Goal: Complete application form: Complete application form

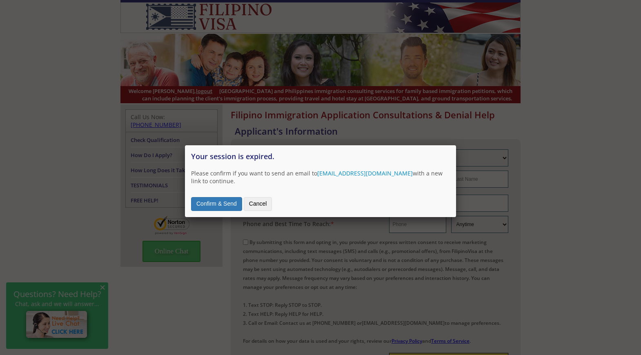
click at [221, 197] on button "Confirm & Send" at bounding box center [216, 204] width 51 height 14
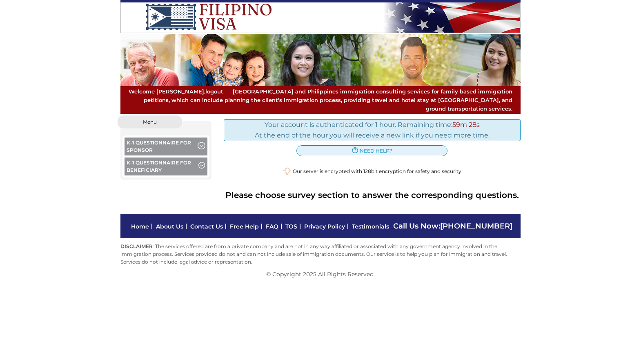
click at [178, 137] on button "K-1 Questionnaire for Sponsor" at bounding box center [165, 147] width 83 height 20
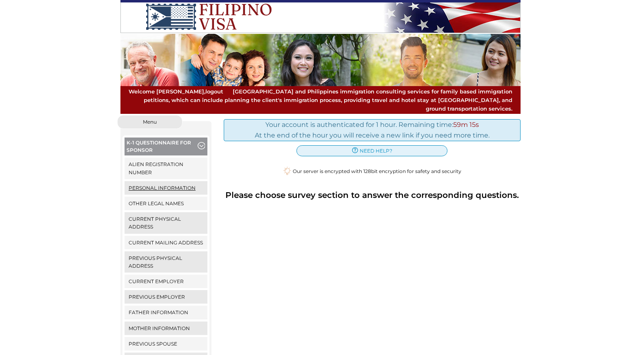
click at [175, 181] on link "Personal Information" at bounding box center [165, 187] width 83 height 13
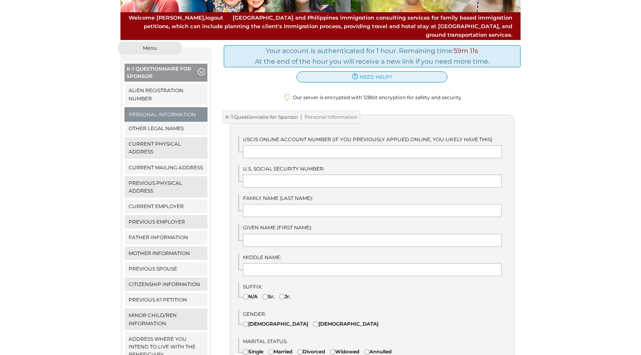
scroll to position [85, 0]
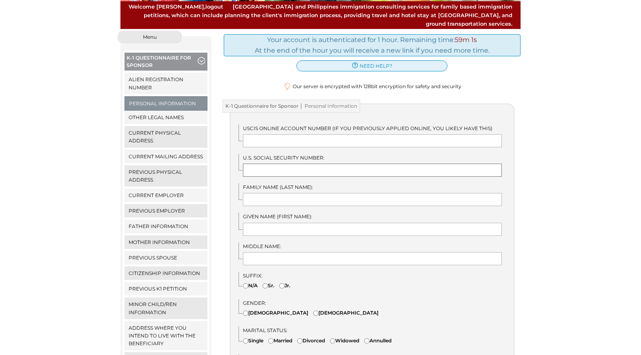
click at [291, 165] on input "text" at bounding box center [372, 170] width 259 height 13
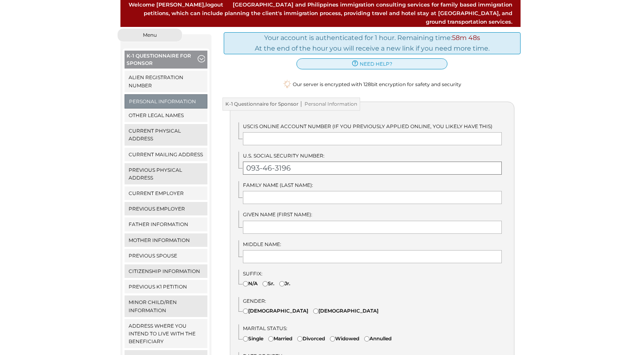
type input "093-46-3196"
click at [290, 193] on input "text" at bounding box center [372, 197] width 259 height 13
type input "[PERSON_NAME]"
type input "Fort Lauderdale"
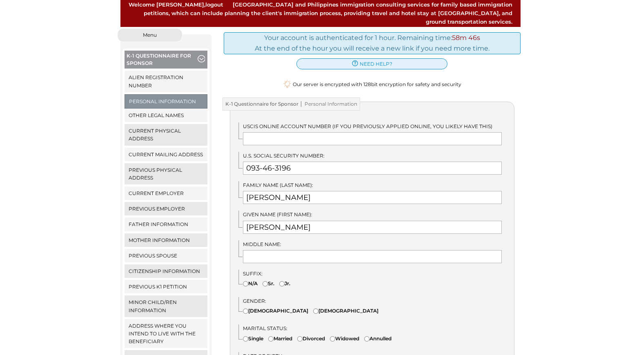
type input "FL"
type input "United States"
type input "6312200598"
type input "mike9440@aol.com"
click at [322, 250] on input "text" at bounding box center [372, 256] width 259 height 13
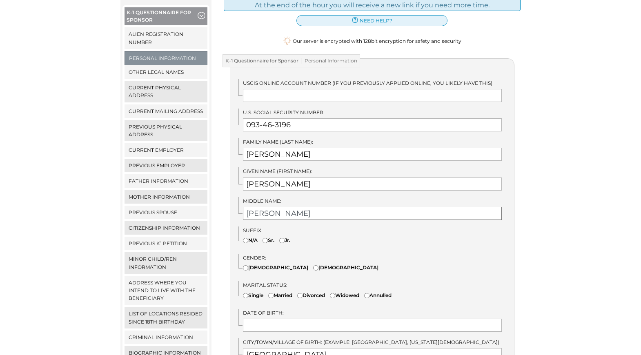
scroll to position [134, 0]
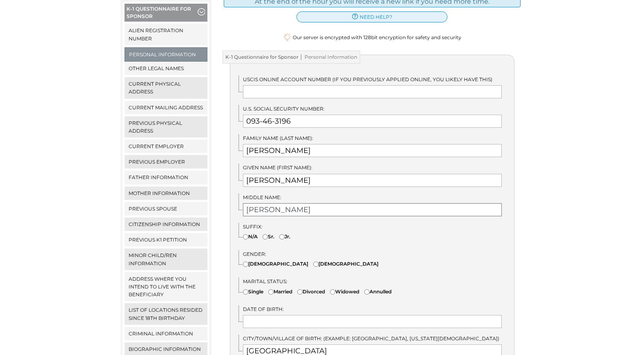
type input "Anthony"
click at [325, 223] on div "Suffix: N/A Sr. Jr." at bounding box center [376, 233] width 276 height 21
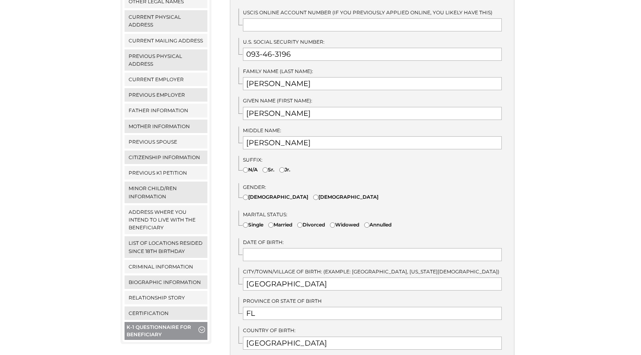
scroll to position [201, 0]
click at [313, 194] on input"] "Male" at bounding box center [315, 196] width 5 height 5
radio input"] "true"
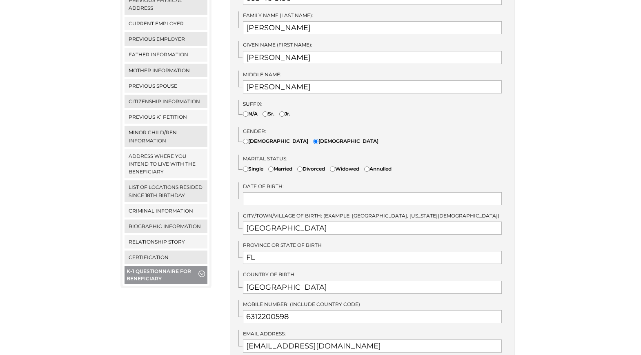
scroll to position [258, 0]
click at [244, 165] on input"] "Single" at bounding box center [245, 167] width 5 height 5
radio input"] "true"
click at [275, 191] on input "text" at bounding box center [372, 197] width 259 height 13
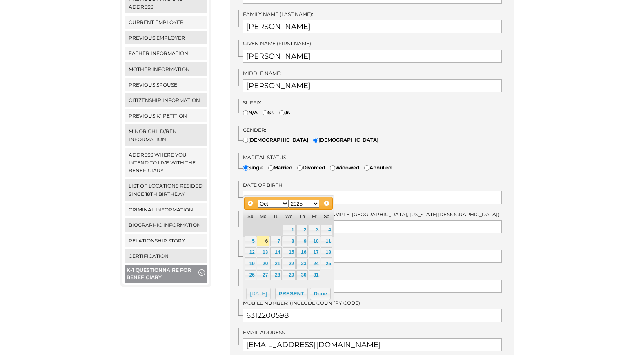
click at [284, 205] on select "Jan Feb Mar Apr May Jun Jul Aug Sep Oct Nov Dec" at bounding box center [272, 204] width 31 height 8
click at [316, 204] on select "1900 1901 1902 1903 1904 1905 1906 1907 1908 1909 1910 1911 1912 1913 1914 1915…" at bounding box center [303, 204] width 31 height 8
click at [302, 276] on link "29" at bounding box center [301, 275] width 11 height 11
type input "04/29/1954"
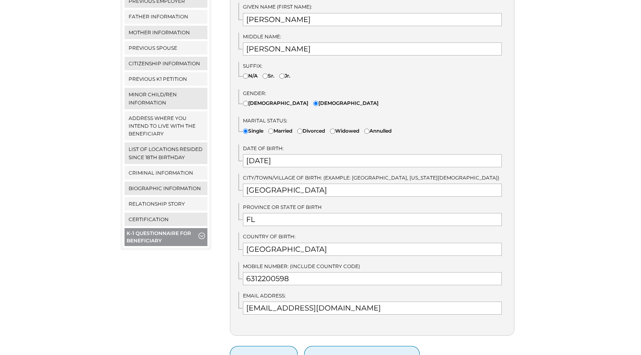
scroll to position [295, 0]
click at [315, 183] on input "[GEOGRAPHIC_DATA]" at bounding box center [372, 189] width 259 height 13
type input "F"
type input "Brooklyn"
click at [301, 212] on input "FL" at bounding box center [372, 218] width 259 height 13
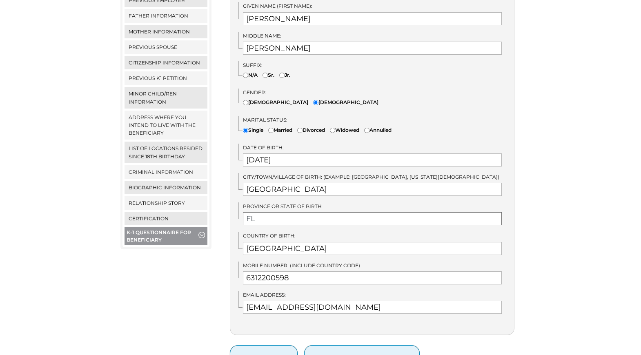
type input "F"
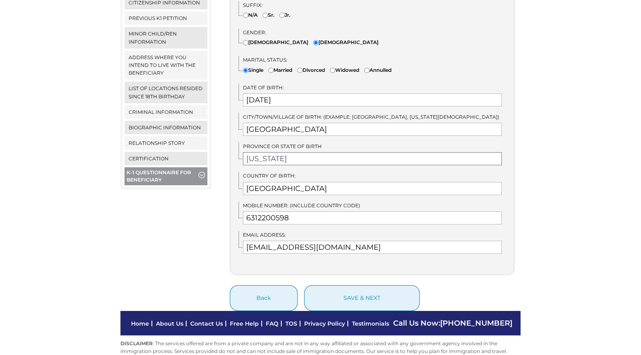
scroll to position [368, 0]
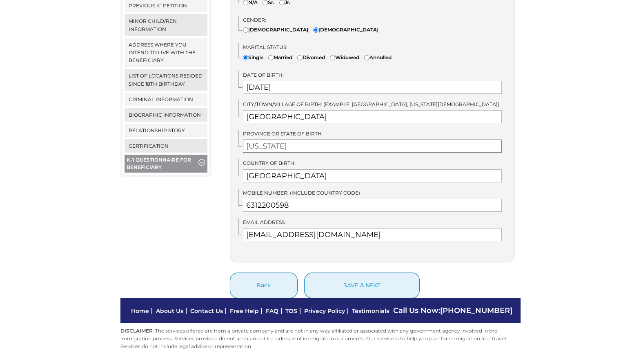
type input "New York"
click at [325, 228] on input "mike9440@aol.com" at bounding box center [372, 234] width 259 height 13
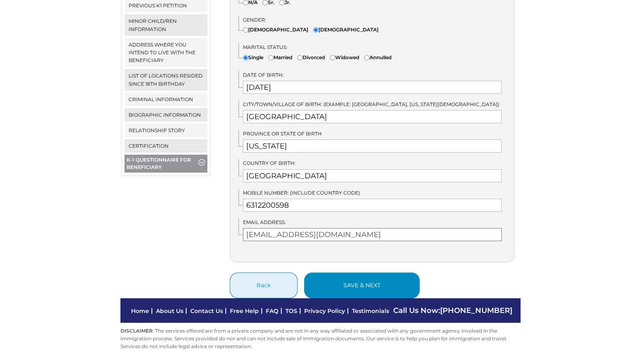
type input "mike9440@icloud.com"
click at [374, 273] on button "save & next" at bounding box center [361, 286] width 115 height 26
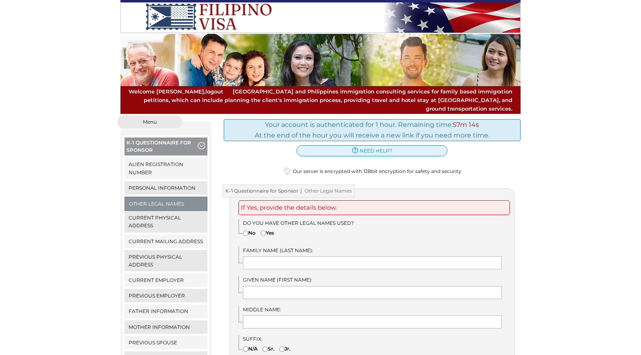
click at [244, 231] on input"] "No" at bounding box center [245, 233] width 5 height 5
radio input"] "true"
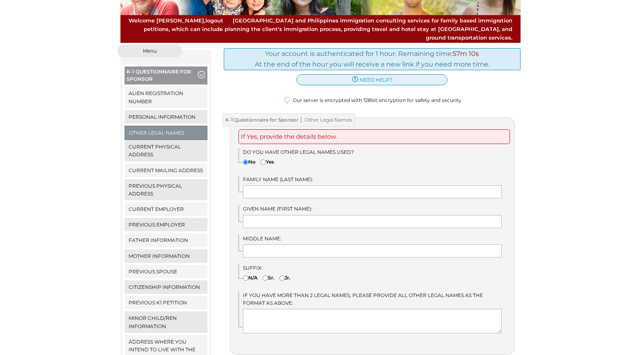
scroll to position [73, 0]
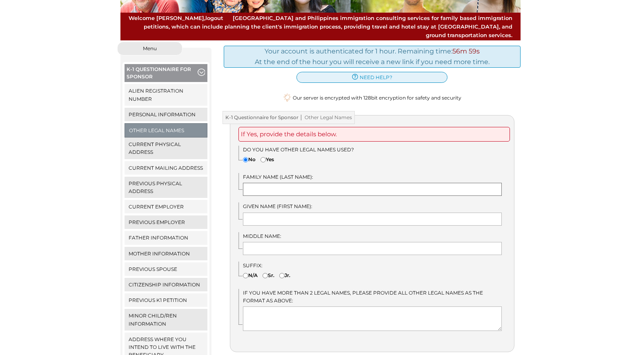
click at [281, 183] on input "text" at bounding box center [372, 189] width 259 height 13
type input "Emanuele"
type input "Michael"
click at [287, 243] on input "text" at bounding box center [372, 248] width 259 height 13
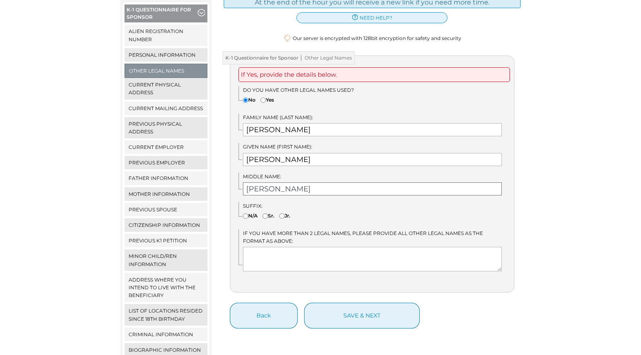
scroll to position [133, 0]
type input "Anthony"
click at [254, 251] on textarea at bounding box center [372, 258] width 259 height 24
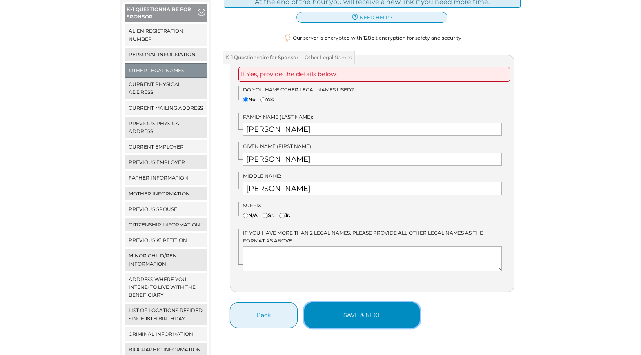
click at [369, 306] on button "save & next" at bounding box center [361, 315] width 115 height 26
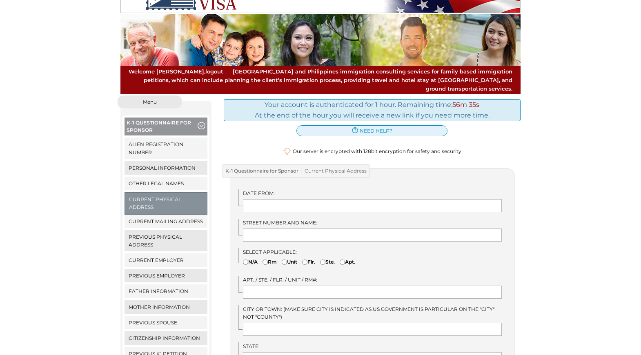
scroll to position [26, 0]
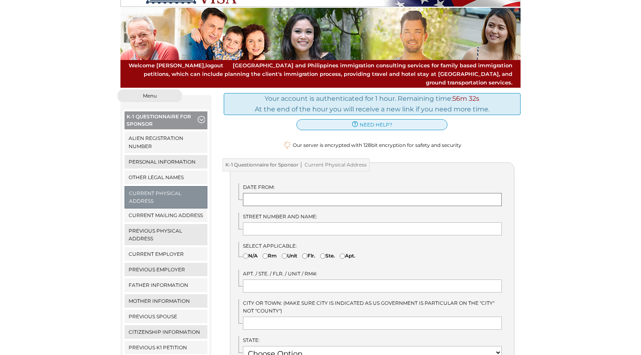
click at [257, 195] on input "text" at bounding box center [372, 199] width 259 height 13
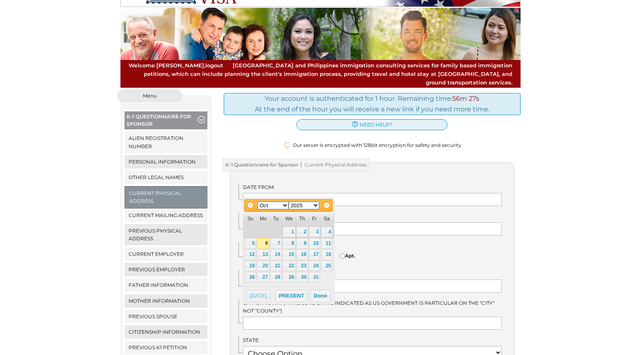
click at [285, 206] on select "Jan Feb Mar Apr May Jun Jul Aug Sep Oct Nov Dec" at bounding box center [272, 206] width 31 height 8
click at [315, 205] on select "1900 1901 1902 1903 1904 1905 1906 1907 1908 1909 1910 1911 1912 1913 1914 1915…" at bounding box center [303, 206] width 31 height 8
click at [328, 230] on link "1" at bounding box center [326, 231] width 11 height 11
type input "08/01/2020"
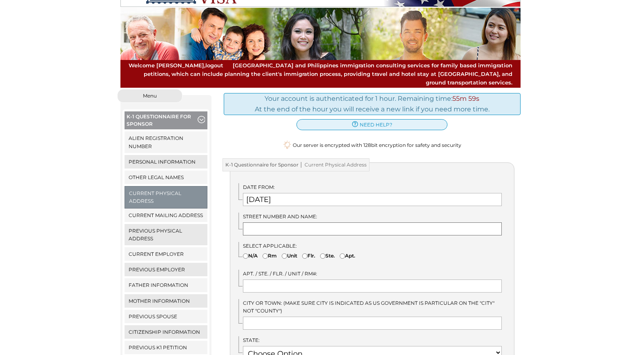
click at [300, 223] on input "text" at bounding box center [372, 228] width 259 height 13
type input "[STREET_ADDRESS]"
type input "[GEOGRAPHIC_DATA]"
select select "11"
type input "33312"
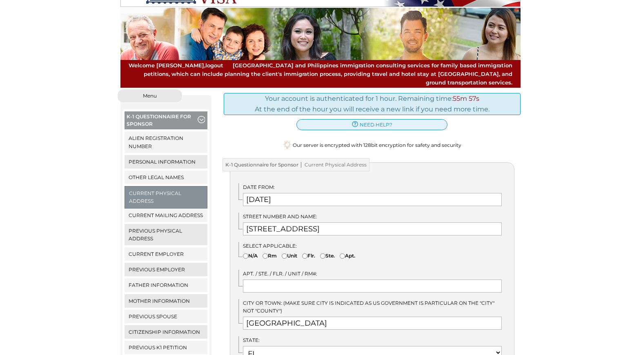
type input "[GEOGRAPHIC_DATA]"
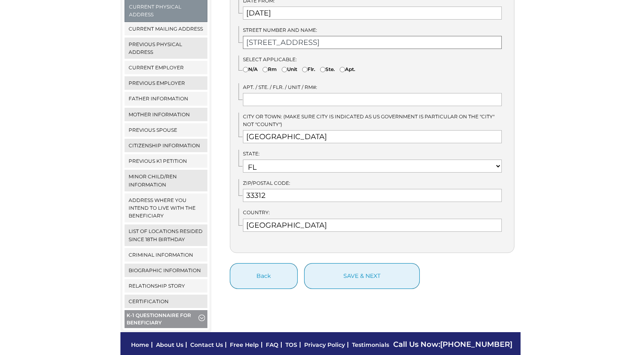
scroll to position [215, 0]
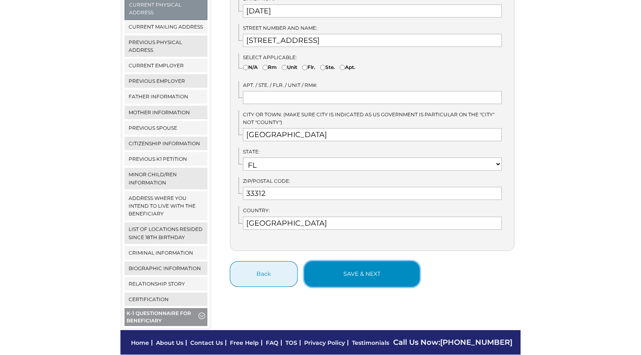
click at [364, 266] on button "save & next" at bounding box center [361, 274] width 115 height 26
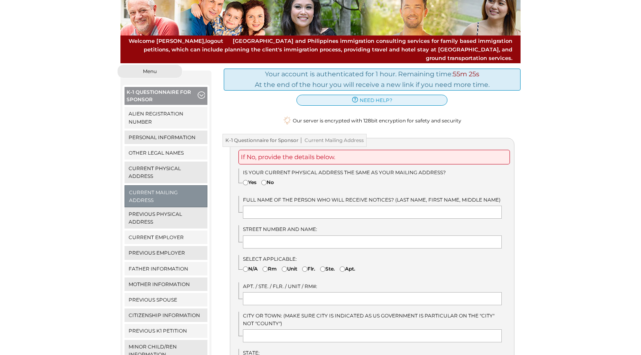
scroll to position [51, 0]
click at [245, 180] on input"] "Yes" at bounding box center [245, 182] width 5 height 5
radio input"] "true"
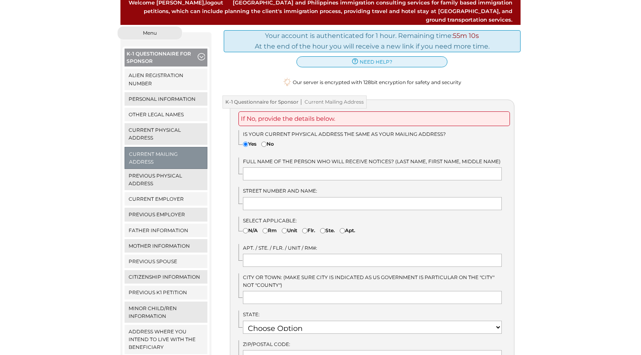
scroll to position [90, 0]
click at [269, 166] on input "text" at bounding box center [372, 172] width 259 height 13
type input "[PERSON_NAME]"
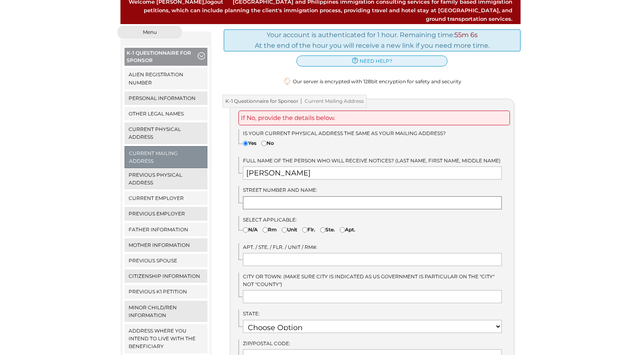
type input "[STREET_ADDRESS]"
type input "[GEOGRAPHIC_DATA]"
select select "11"
type input "33312"
type input "[GEOGRAPHIC_DATA]"
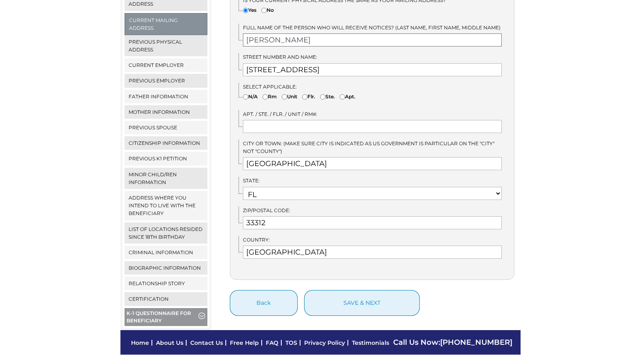
scroll to position [223, 0]
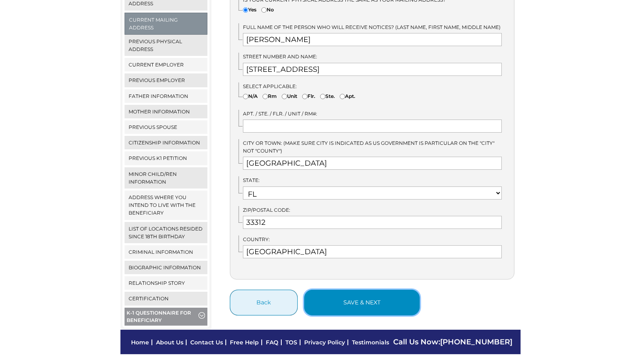
click at [358, 295] on button "save & next" at bounding box center [361, 303] width 115 height 26
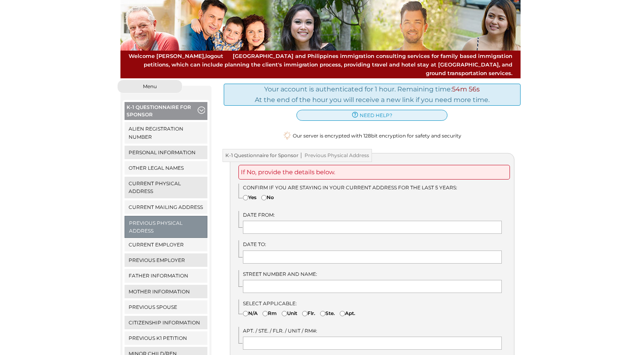
scroll to position [38, 0]
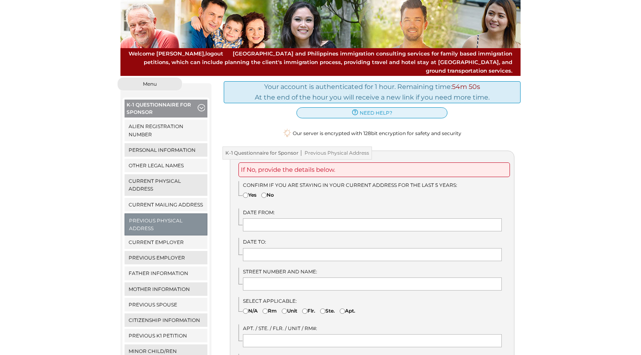
click at [243, 193] on input"] "Yes" at bounding box center [245, 195] width 5 height 5
radio input"] "true"
click at [294, 218] on input "text" at bounding box center [372, 224] width 259 height 13
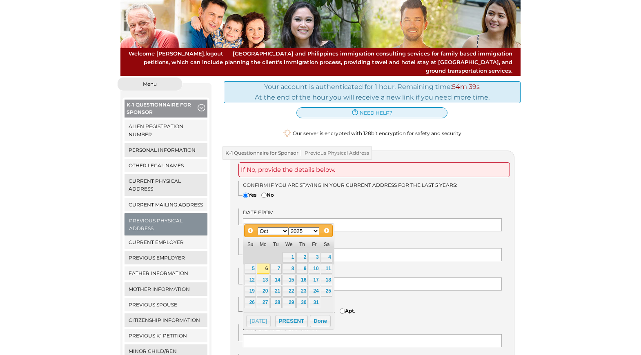
click at [285, 232] on select "Jan Feb Mar Apr May Jun Jul Aug Sep Oct Nov Dec" at bounding box center [272, 231] width 31 height 8
click at [316, 231] on select "1900 1901 1902 1903 1904 1905 1906 1907 1908 1909 1910 1911 1912 1913 1914 1915…" at bounding box center [303, 231] width 31 height 8
click at [328, 258] on link "1" at bounding box center [326, 257] width 11 height 11
type input "08/01/2020"
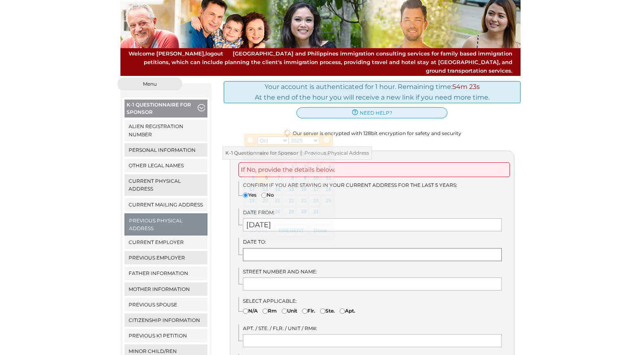
click at [297, 248] on input "text" at bounding box center [372, 254] width 259 height 13
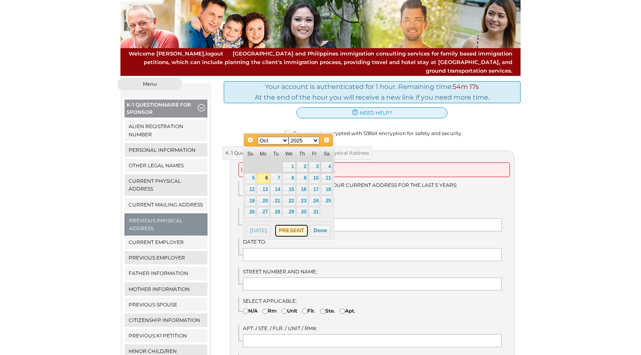
click at [295, 229] on button "PRESENT" at bounding box center [291, 231] width 33 height 12
type input "PRESENT"
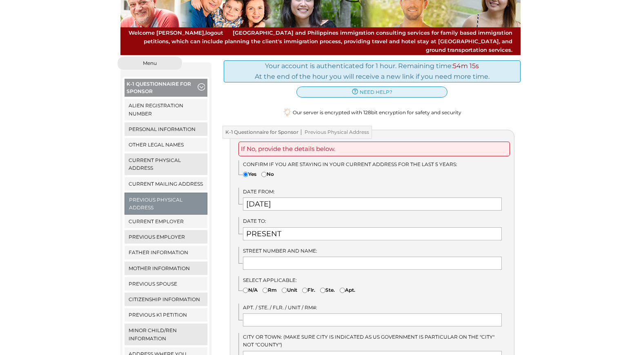
scroll to position [75, 0]
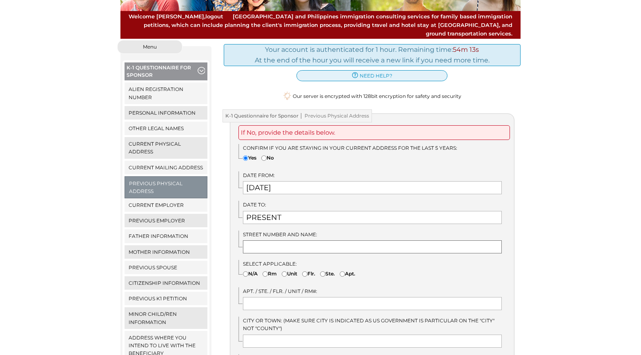
click at [302, 240] on input "text" at bounding box center [372, 246] width 259 height 13
type input "2615 SW 52 CT"
type input "[GEOGRAPHIC_DATA]"
select select "11"
type input "33312"
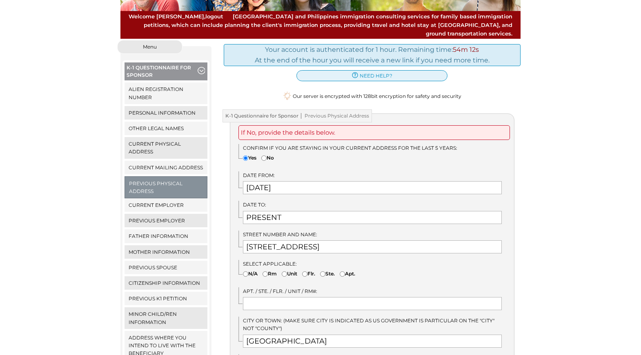
type input "[GEOGRAPHIC_DATA]"
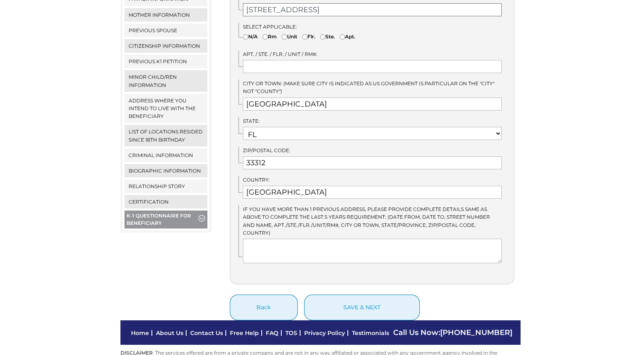
scroll to position [313, 0]
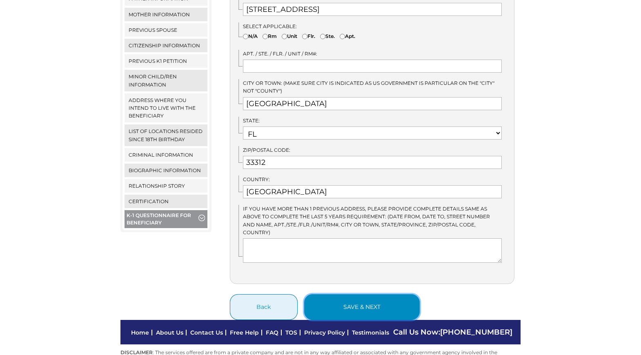
click at [364, 294] on button "save & next" at bounding box center [361, 307] width 115 height 26
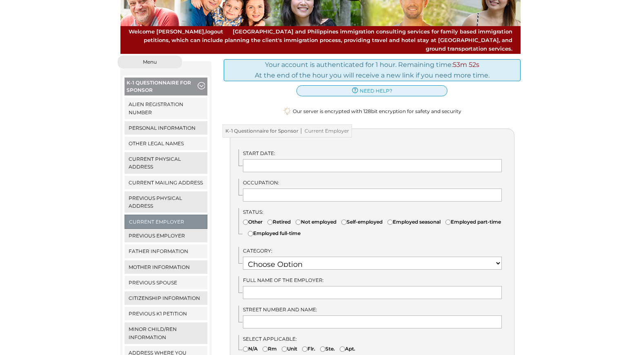
scroll to position [62, 0]
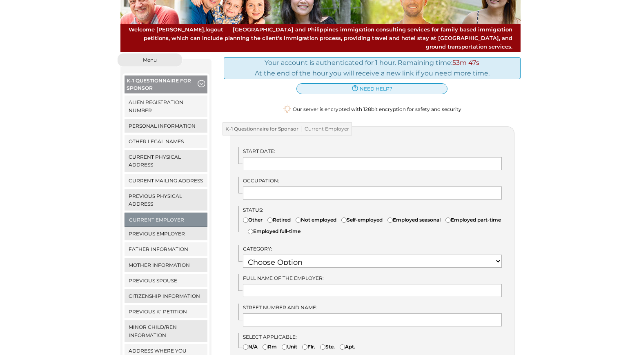
click at [271, 217] on input"] "Retired" at bounding box center [269, 219] width 5 height 5
radio input"] "true"
click at [346, 217] on input"] "Self-employed" at bounding box center [343, 219] width 5 height 5
radio input"] "true"
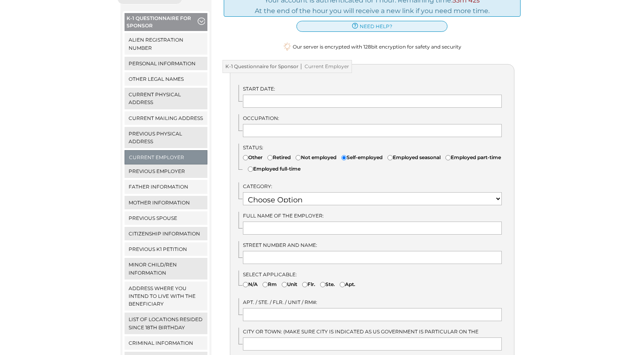
scroll to position [126, 0]
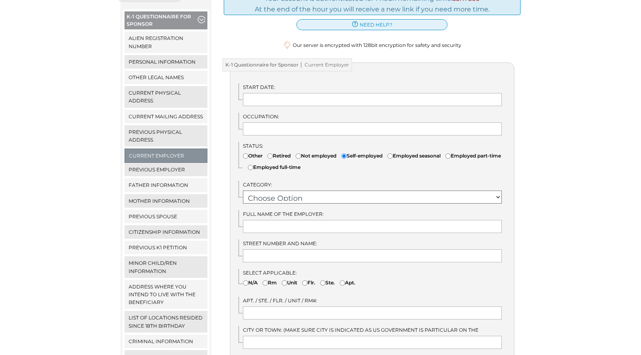
click at [366, 191] on select "Choose Option OTHER STUDENT SOCIAL SERVICES RETIRED RESEARCH RELIGIOUS VOCATION…" at bounding box center [372, 197] width 259 height 13
select select "19"
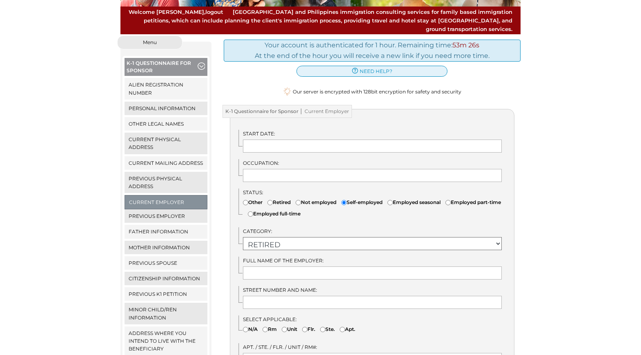
scroll to position [71, 0]
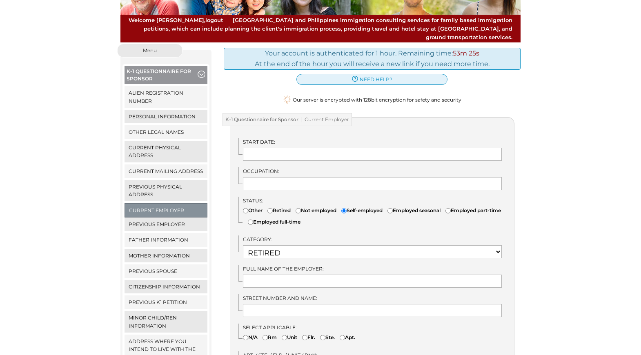
click at [270, 208] on input"] "Retired" at bounding box center [269, 210] width 5 height 5
radio input"] "true"
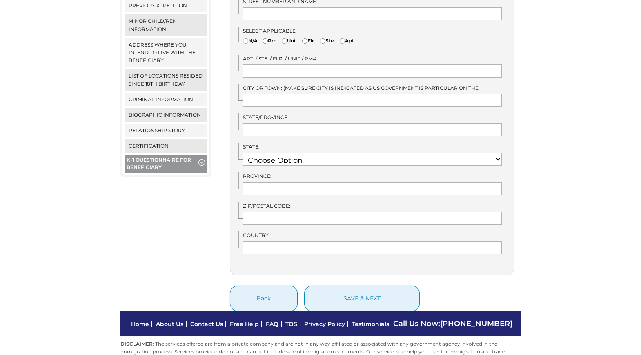
scroll to position [370, 0]
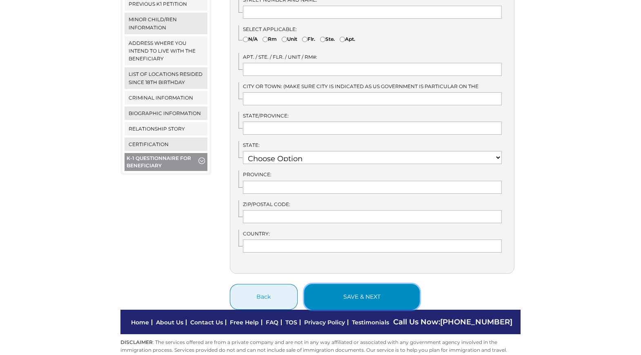
click at [355, 286] on button "save & next" at bounding box center [361, 297] width 115 height 26
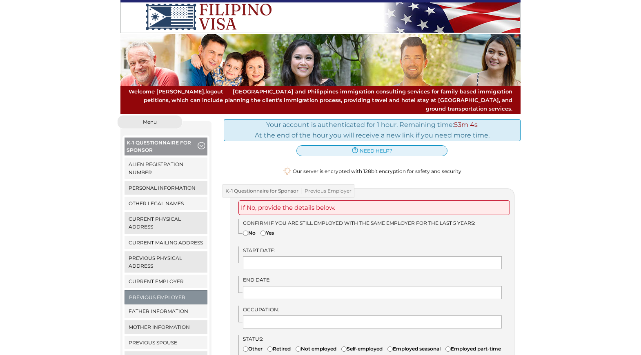
click at [264, 231] on input"] "Yes" at bounding box center [262, 233] width 5 height 5
radio input"] "true"
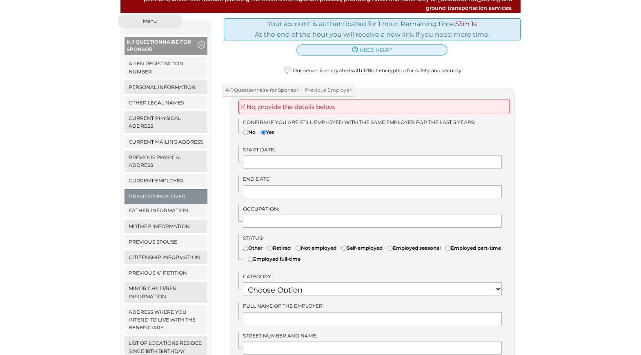
scroll to position [114, 0]
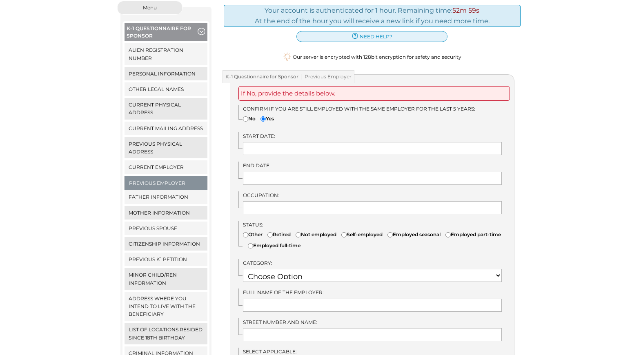
click at [271, 232] on input"] "Retired" at bounding box center [269, 234] width 5 height 5
radio input"] "true"
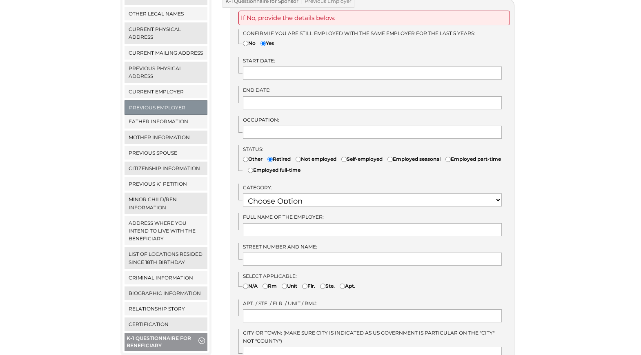
scroll to position [193, 0]
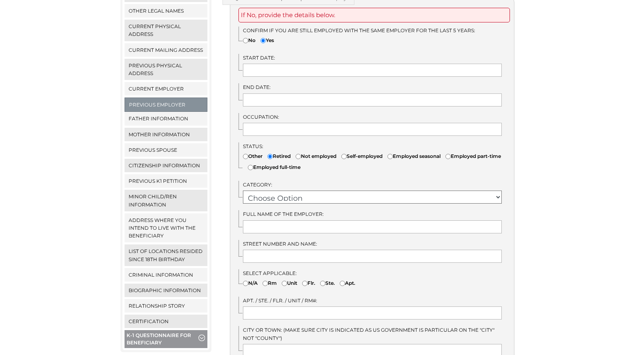
click at [496, 191] on select "Choose Option OTHER STUDENT SOCIAL SERVICES RETIRED RESEARCH RELIGIOUS VOCATION…" at bounding box center [372, 197] width 259 height 13
select select "19"
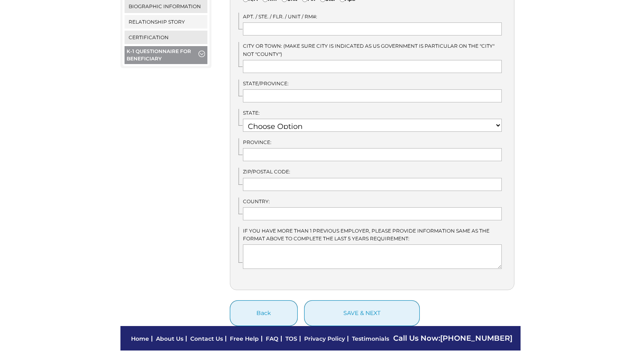
scroll to position [478, 0]
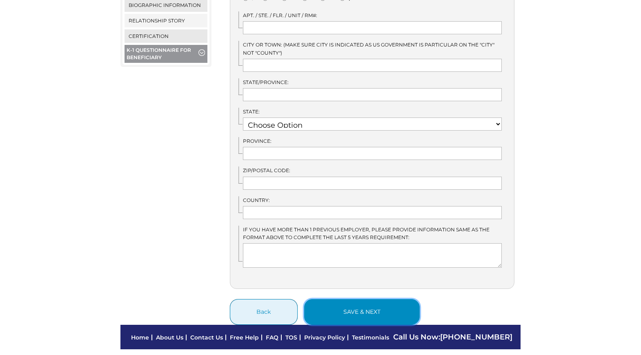
click at [362, 304] on button "save & next" at bounding box center [361, 312] width 115 height 26
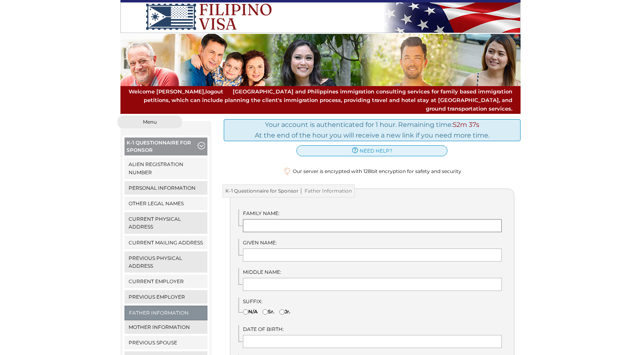
click at [277, 222] on input "text" at bounding box center [372, 225] width 259 height 13
type input "[PERSON_NAME]"
type input "[GEOGRAPHIC_DATA]"
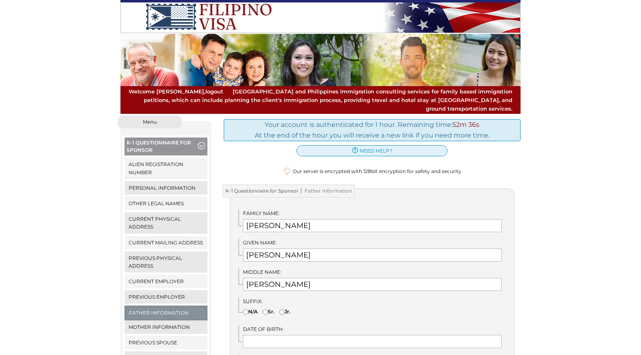
type input "[GEOGRAPHIC_DATA]"
type input "FL"
type input "[GEOGRAPHIC_DATA]"
click at [287, 250] on input "Michael" at bounding box center [372, 254] width 259 height 13
type input "M"
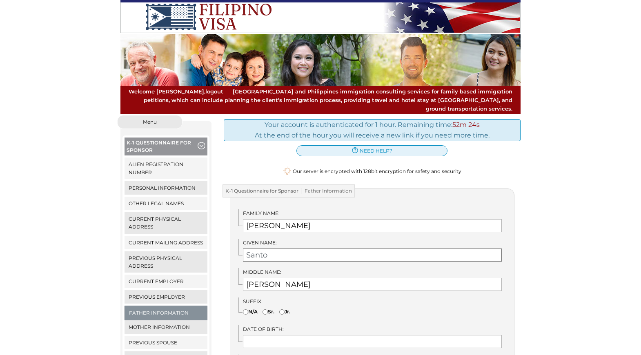
type input "Santo"
click at [288, 278] on input "Anthony" at bounding box center [372, 284] width 259 height 13
type input "A"
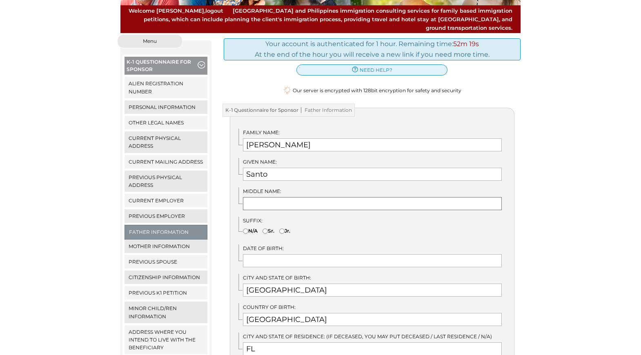
scroll to position [84, 0]
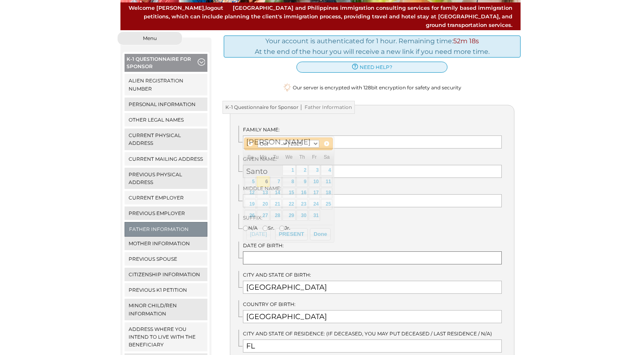
click at [311, 251] on input "text" at bounding box center [372, 257] width 259 height 13
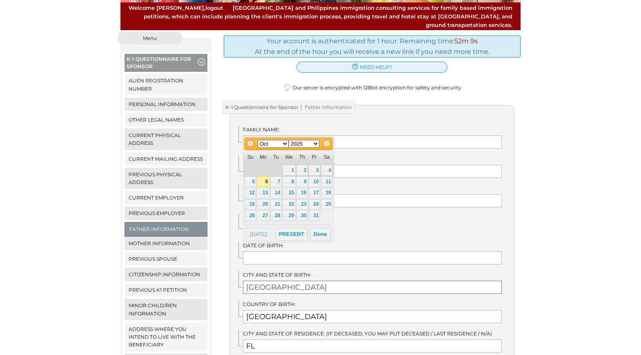
click at [317, 281] on input "Fort Lauderdale" at bounding box center [372, 287] width 259 height 13
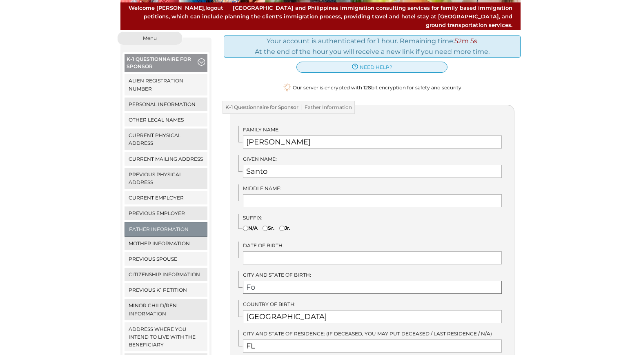
type input "F"
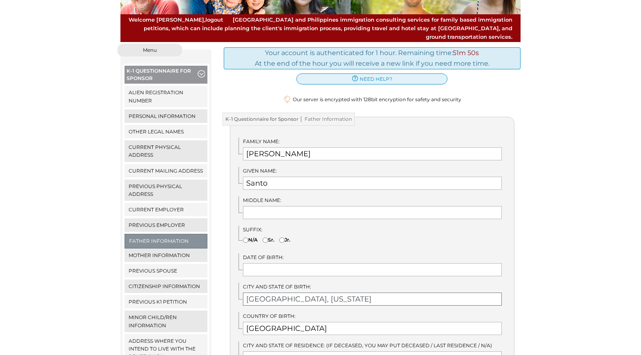
scroll to position [71, 0]
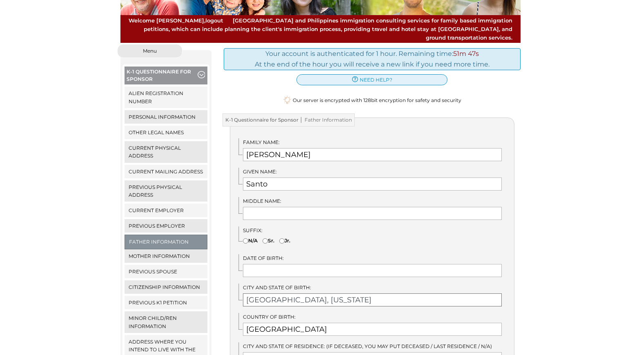
type input "[GEOGRAPHIC_DATA], [US_STATE]"
click at [290, 264] on input "text" at bounding box center [372, 270] width 259 height 13
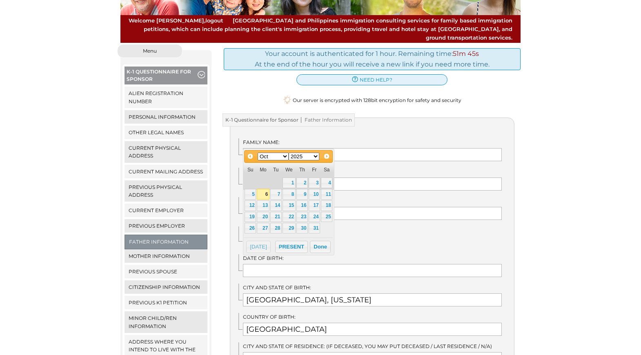
click at [283, 156] on select "Jan Feb Mar Apr May Jun [DATE] Aug Sep Oct Nov Dec" at bounding box center [272, 157] width 31 height 8
click at [328, 192] on link "14" at bounding box center [326, 194] width 11 height 11
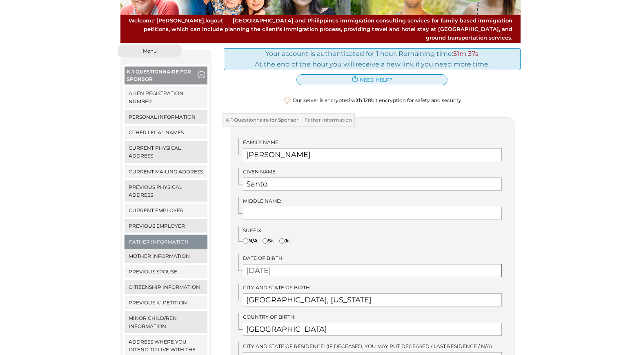
click at [290, 264] on input "06/14/2025" at bounding box center [372, 270] width 259 height 13
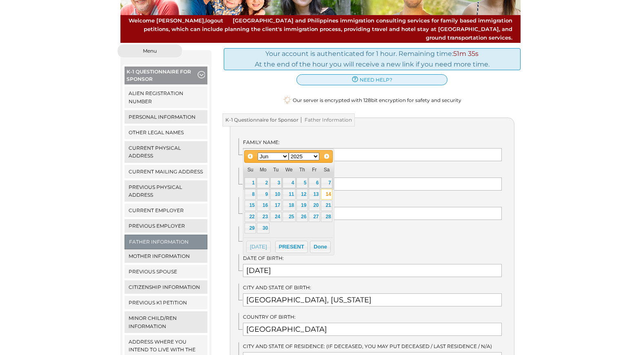
click at [315, 158] on select "1900 1901 1902 1903 1904 1905 1906 1907 1908 1909 1910 1911 1912 1913 1914 1915…" at bounding box center [303, 157] width 31 height 8
click at [315, 157] on select "1900 1901 1902 1903 1904 1905 1906 1907 1908 1909 1910 1911 1912 1913 1914 1915…" at bounding box center [303, 157] width 31 height 8
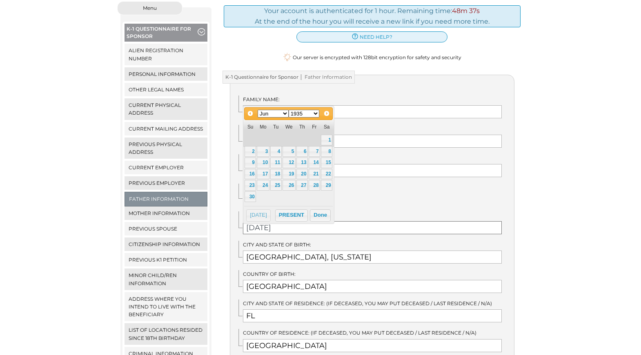
scroll to position [115, 0]
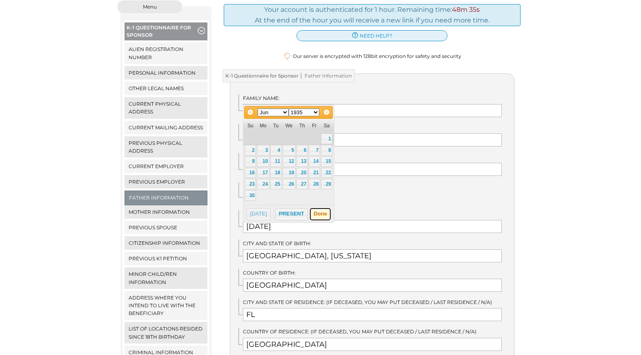
click at [316, 212] on button "Done" at bounding box center [320, 214] width 21 height 12
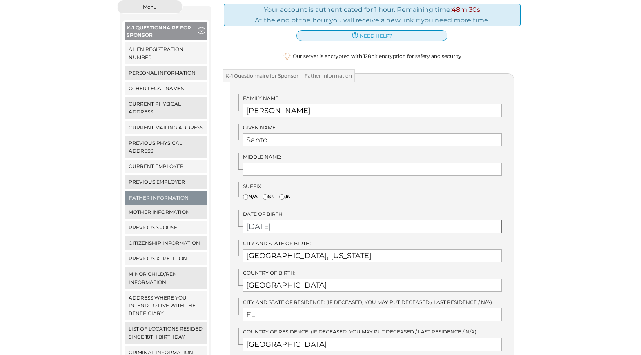
click at [290, 220] on input "06/14/2025" at bounding box center [372, 226] width 259 height 13
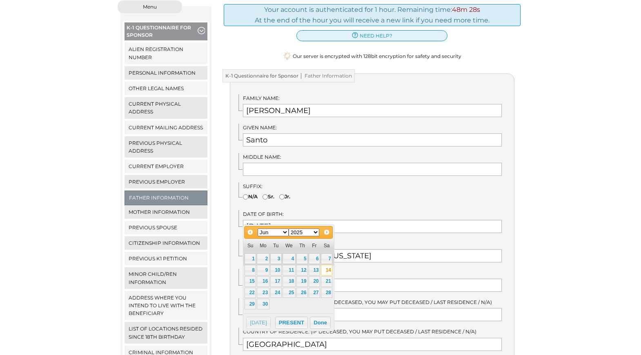
click at [316, 233] on select "1900 1901 1902 1903 1904 1905 1906 1907 1908 1909 1910 1911 1912 1913 1914 1915…" at bounding box center [303, 232] width 31 height 8
type input "06/14/1935"
click at [316, 224] on div "Prev Next Jan Feb Mar Apr May Jun Jul Aug Sep Oct Nov Dec 1900 1901 1902 1903 1…" at bounding box center [288, 283] width 91 height 118
click at [317, 220] on input "06/14/1935" at bounding box center [372, 226] width 259 height 13
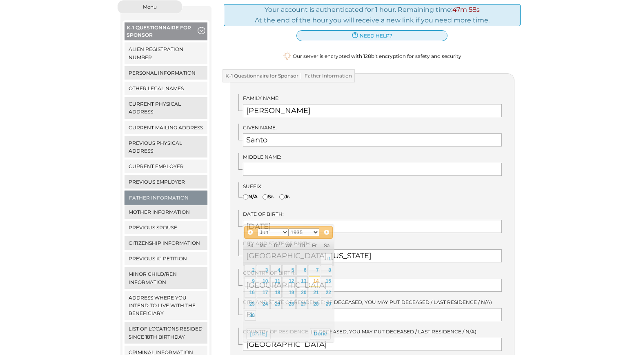
click at [366, 210] on label "Date of Birth:" at bounding box center [372, 214] width 259 height 8
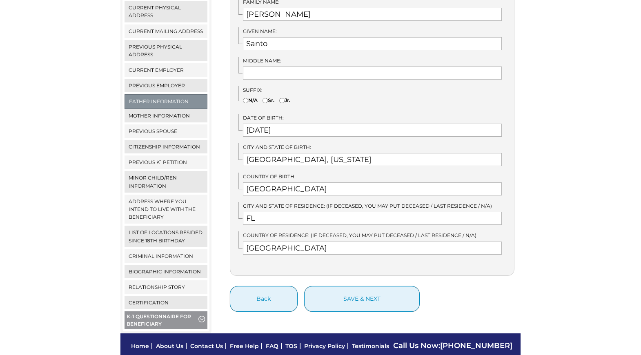
scroll to position [215, 0]
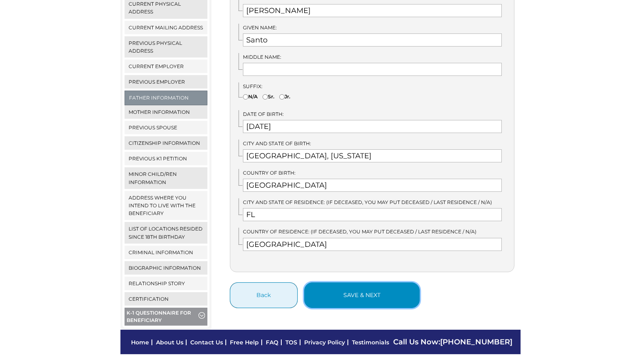
click at [353, 285] on button "save & next" at bounding box center [361, 295] width 115 height 26
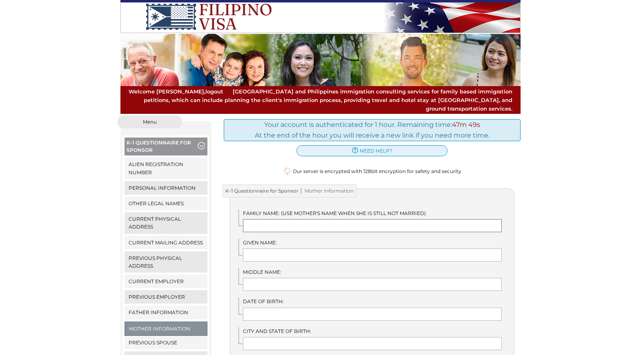
click at [310, 220] on input "text" at bounding box center [372, 225] width 259 height 13
type input "De Rosa"
click at [305, 248] on input "text" at bounding box center [372, 254] width 259 height 13
click at [292, 219] on input "De Rosa" at bounding box center [372, 225] width 259 height 13
click at [270, 250] on input "text" at bounding box center [372, 254] width 259 height 13
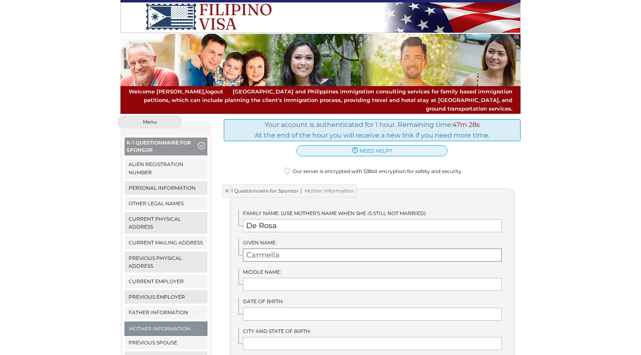
type input "Carmella"
click at [268, 278] on input "text" at bounding box center [372, 284] width 259 height 13
type input "Marie"
click at [274, 308] on input "text" at bounding box center [372, 314] width 259 height 13
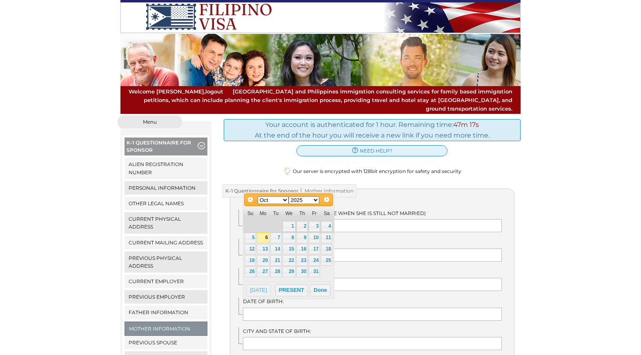
click at [283, 201] on select "Jan Feb Mar Apr May Jun [DATE] Aug Sep Oct Nov Dec" at bounding box center [272, 200] width 31 height 8
click at [277, 236] on link "10" at bounding box center [275, 238] width 11 height 11
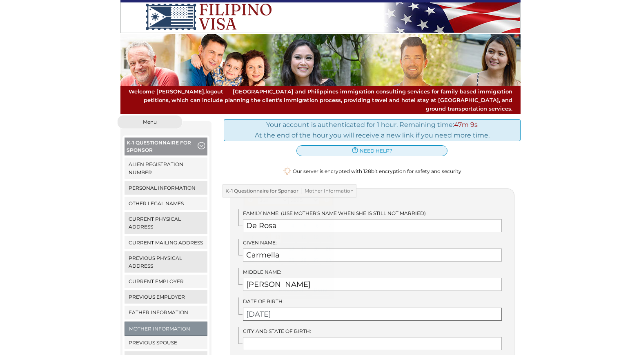
click at [287, 308] on input "06/10/2025" at bounding box center [372, 314] width 259 height 13
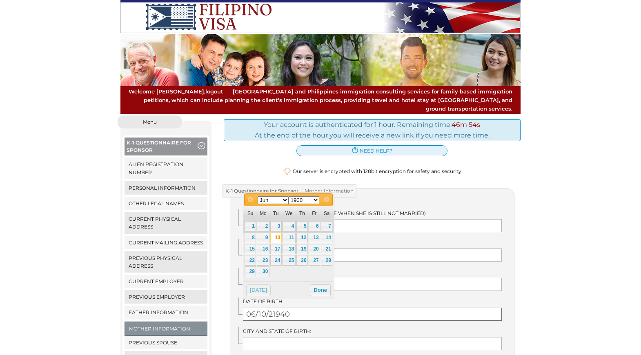
click at [271, 308] on input "06/10/21940" at bounding box center [372, 314] width 259 height 13
click at [295, 308] on input "06/10/21940" at bounding box center [372, 314] width 259 height 13
click at [316, 199] on select "1900 1901 1902 1903 1904 1905 1906 1907 1908 1909 1910 1911 1912 1913 1914 1915…" at bounding box center [303, 200] width 31 height 8
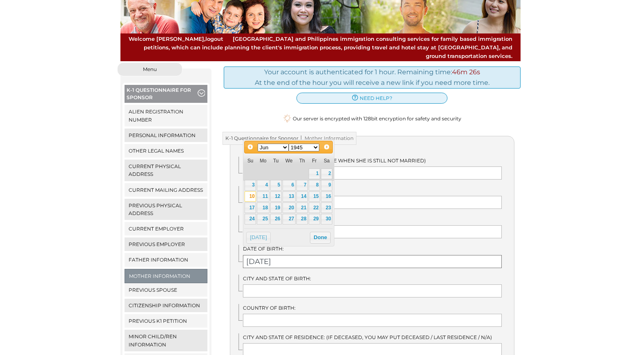
scroll to position [60, 0]
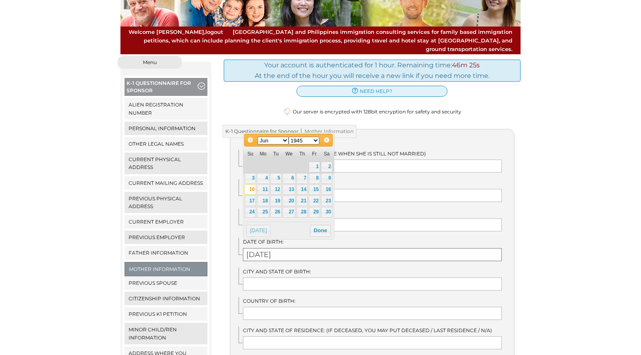
type input "06/10/1945"
click at [314, 277] on input "text" at bounding box center [372, 283] width 259 height 13
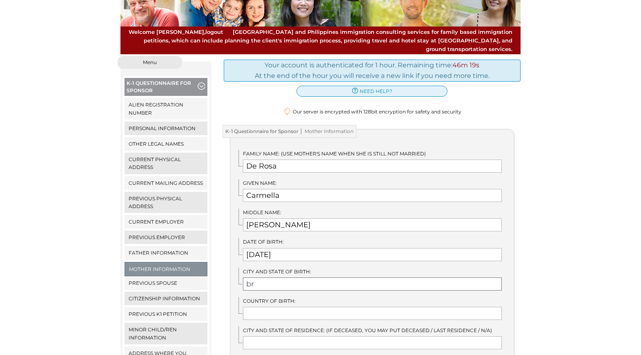
type input "b"
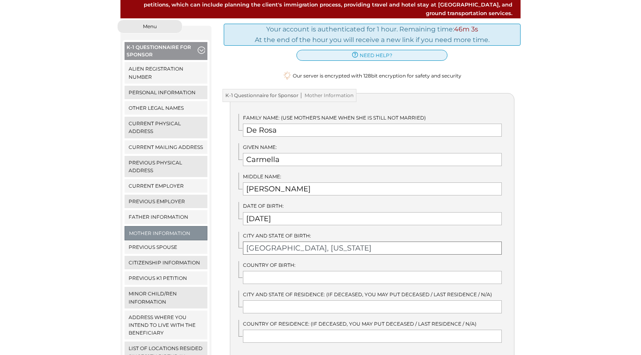
scroll to position [96, 0]
type input "Brooklyn, New York"
click at [275, 271] on input "text" at bounding box center [372, 276] width 259 height 13
type input "United States"
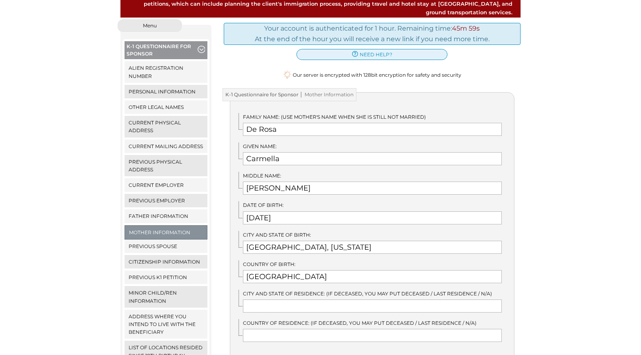
type input "FL"
type input "United States"
click at [277, 299] on input "FL" at bounding box center [372, 305] width 259 height 13
type input "F"
type input "B"
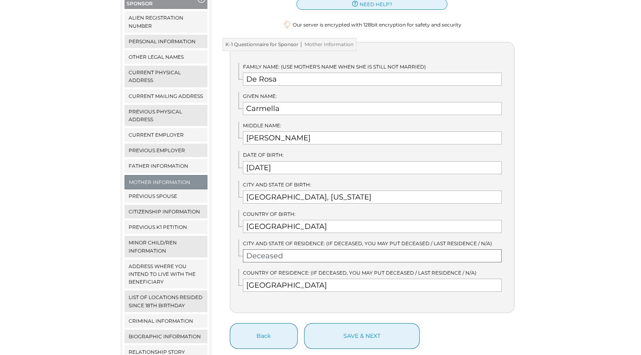
scroll to position [147, 0]
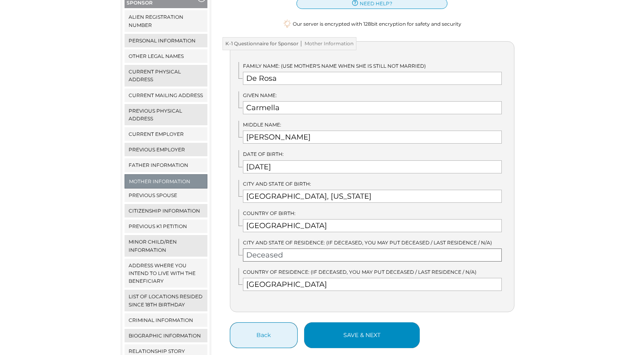
type input "Deceased"
click at [357, 326] on button "save & next" at bounding box center [361, 335] width 115 height 26
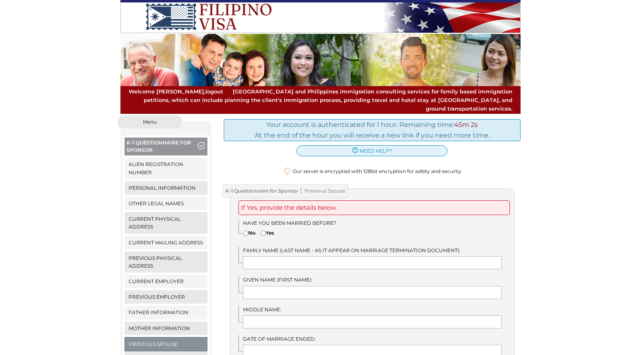
click at [263, 231] on input"] "Yes" at bounding box center [262, 233] width 5 height 5
radio input"] "true"
click at [275, 256] on input "text" at bounding box center [372, 262] width 259 height 13
type input "[PERSON_NAME]"
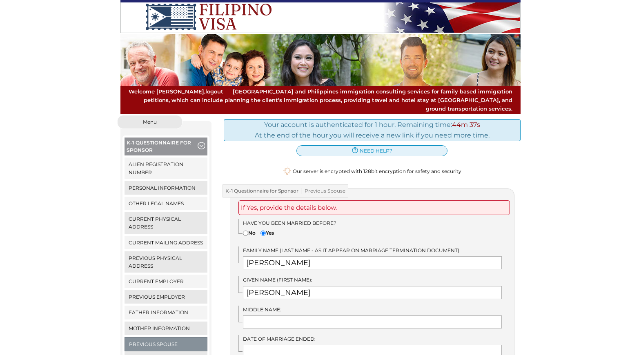
type input "[PERSON_NAME]"
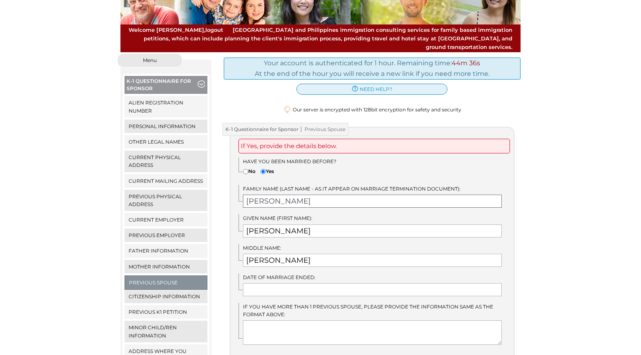
scroll to position [66, 0]
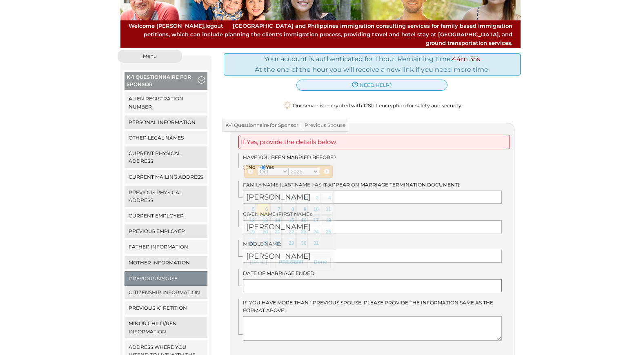
click at [294, 279] on input "text" at bounding box center [372, 285] width 259 height 13
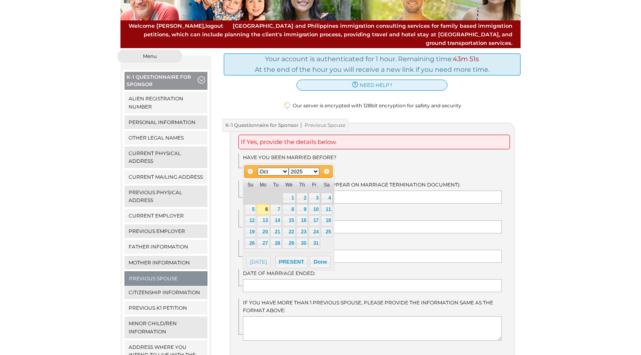
click at [284, 172] on select "Jan Feb Mar Apr May Jun [DATE] Aug Sep Oct Nov Dec" at bounding box center [272, 172] width 31 height 8
click at [262, 240] on link "25" at bounding box center [263, 243] width 12 height 11
type input "08/25/2025"
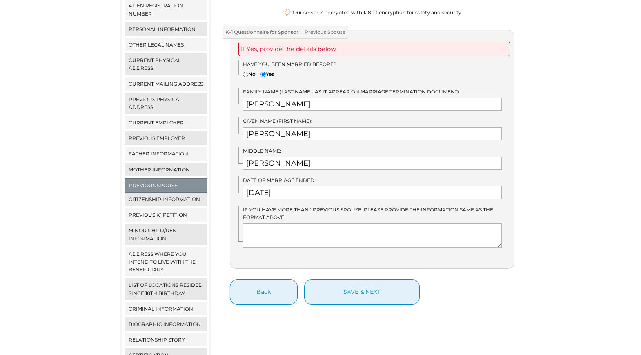
scroll to position [161, 0]
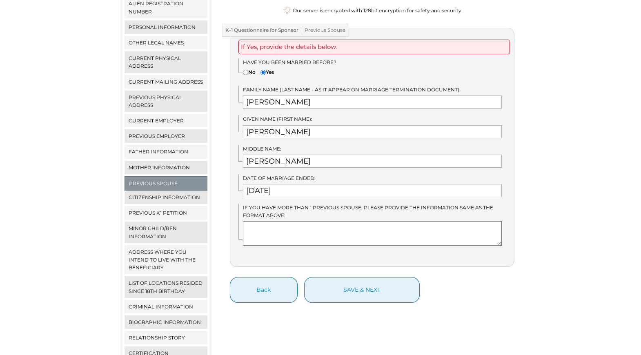
click at [297, 226] on textarea at bounding box center [372, 233] width 259 height 24
click at [297, 95] on input "Emanuele" at bounding box center [372, 101] width 259 height 13
type input "E"
type input "Morales"
click at [286, 125] on input "Michael" at bounding box center [372, 131] width 259 height 13
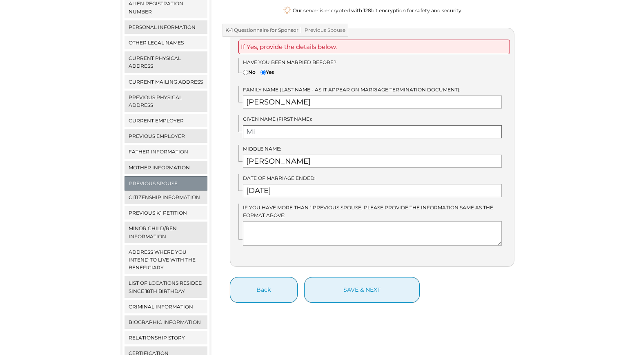
type input "M"
type input "Jose"
click at [285, 155] on input "Anthony" at bounding box center [372, 161] width 259 height 13
type input "Abraham"
click at [266, 221] on textarea at bounding box center [372, 233] width 259 height 24
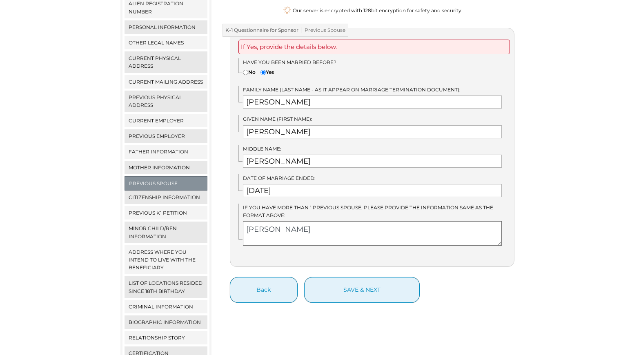
click at [355, 226] on textarea "Alvarez, Manuel Miguel Man" at bounding box center [372, 233] width 259 height 24
click at [316, 234] on textarea "Alvarez, Manuel Miguel" at bounding box center [372, 233] width 259 height 24
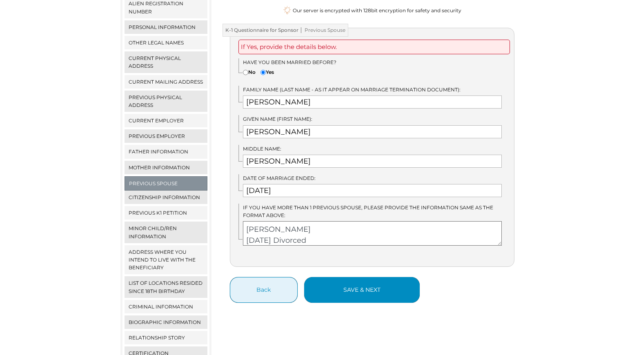
type textarea "Alvarez, Manuel Miguel 11/15/2016 Divorced"
click at [376, 277] on button "save & next" at bounding box center [361, 290] width 115 height 26
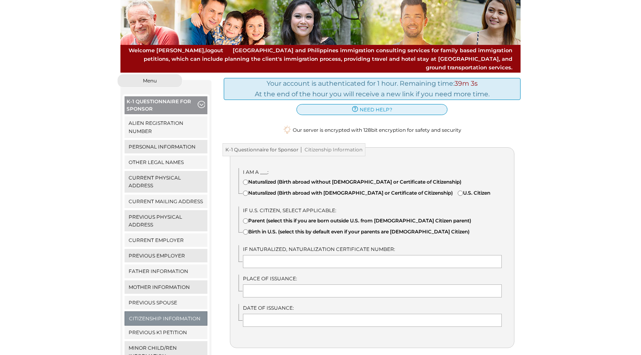
scroll to position [47, 0]
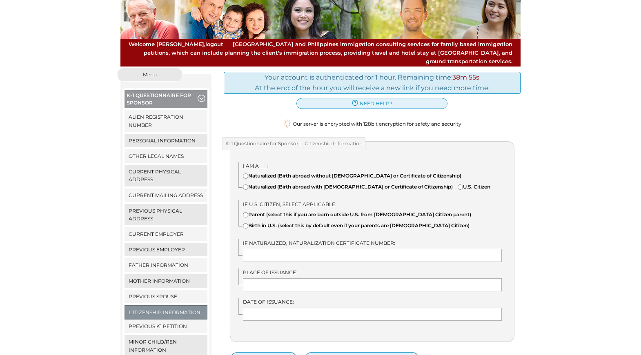
click at [457, 188] on input"] "U.S. Citizen" at bounding box center [459, 186] width 5 height 5
radio input"] "true"
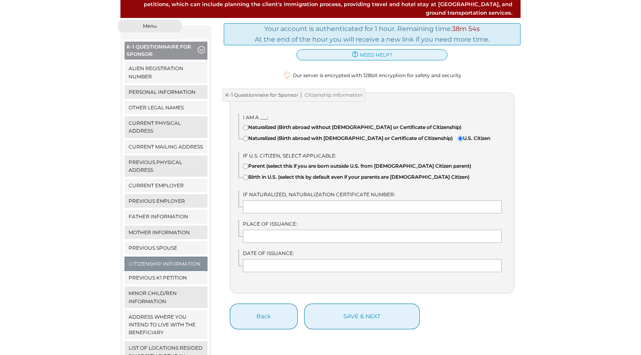
scroll to position [97, 0]
click at [246, 179] on input"] "Birth in U.S. (select this by default even if your parents are [DEMOGRAPHIC_DAT…" at bounding box center [245, 176] width 5 height 5
radio input"] "true"
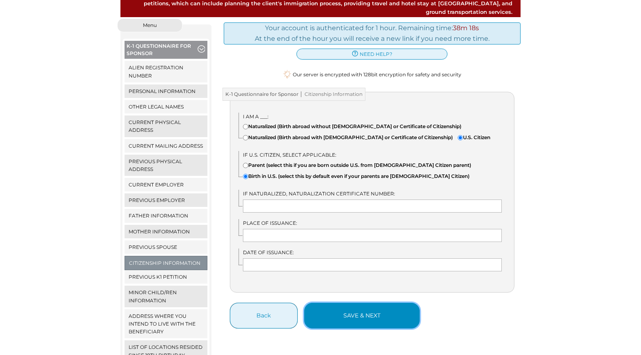
click at [361, 321] on button "save & next" at bounding box center [361, 316] width 115 height 26
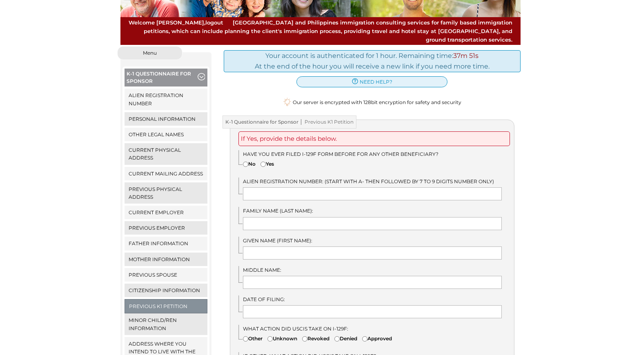
scroll to position [69, 0]
click at [244, 162] on input"] "No" at bounding box center [245, 164] width 5 height 5
radio input"] "true"
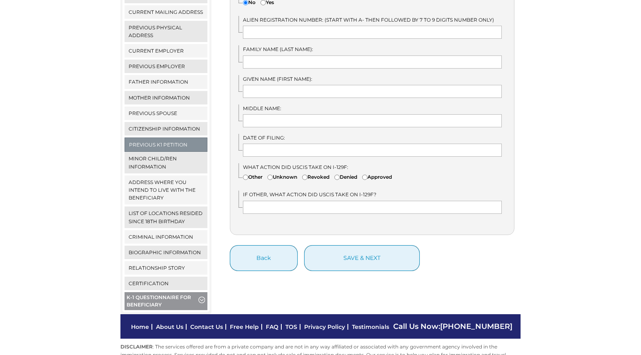
scroll to position [235, 0]
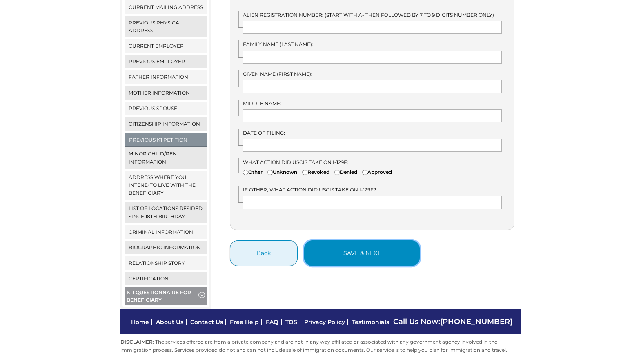
click at [380, 243] on button "save & next" at bounding box center [361, 253] width 115 height 26
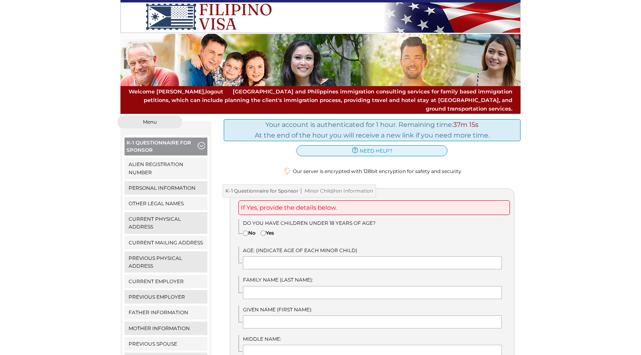
click at [244, 231] on input"] "No" at bounding box center [245, 233] width 5 height 5
radio input"] "true"
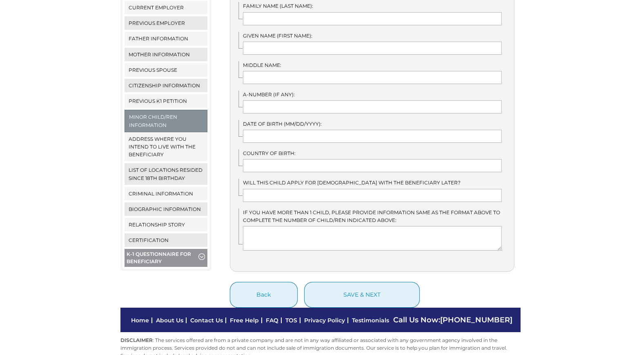
scroll to position [280, 0]
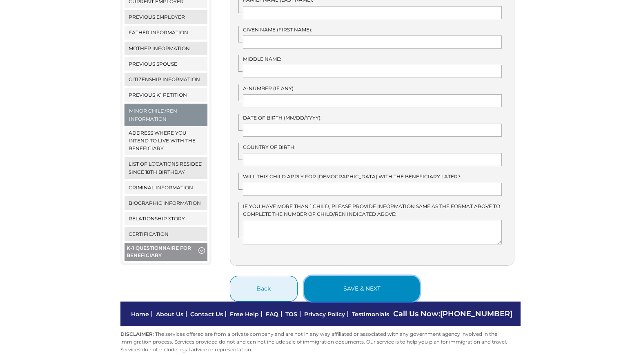
click at [356, 280] on button "save & next" at bounding box center [361, 289] width 115 height 26
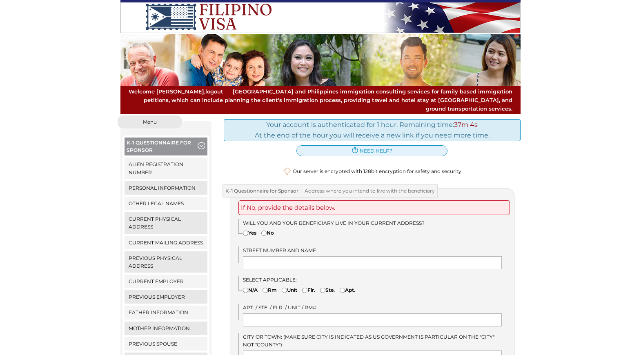
click at [243, 231] on input"] "Yes" at bounding box center [245, 233] width 5 height 5
radio input"] "true"
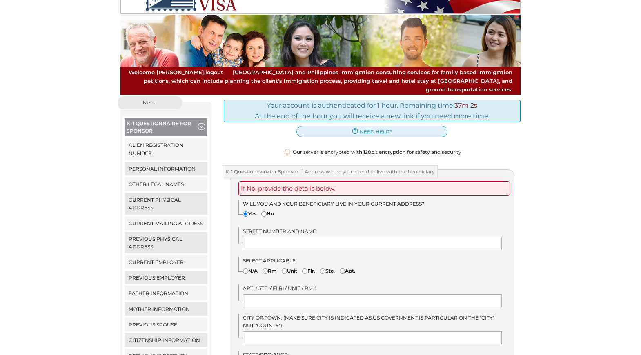
scroll to position [33, 0]
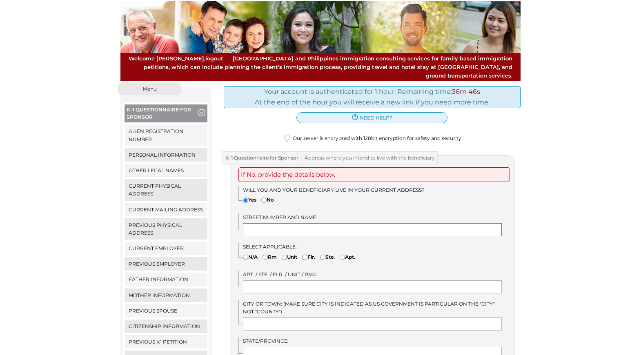
click at [308, 223] on input "text" at bounding box center [372, 229] width 259 height 13
type input "2615 SW 52 CT"
type input "Fort Lauderdale"
type input "FL"
select select "11"
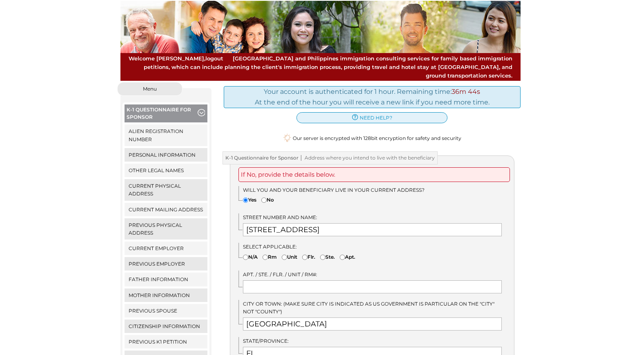
type input "33312"
type input "United States"
type input "Michael Anthony Emanuele"
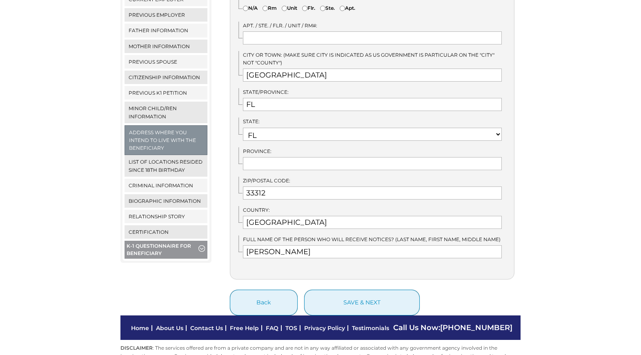
scroll to position [283, 0]
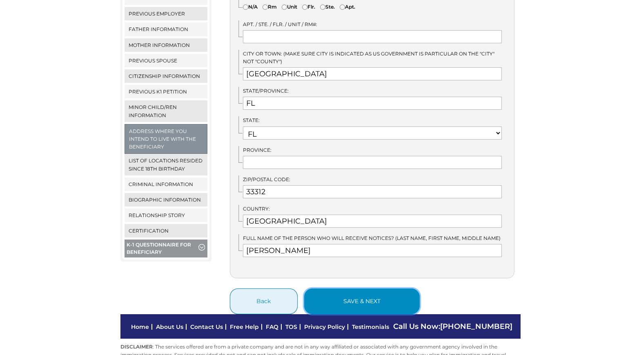
click at [360, 290] on button "save & next" at bounding box center [361, 301] width 115 height 26
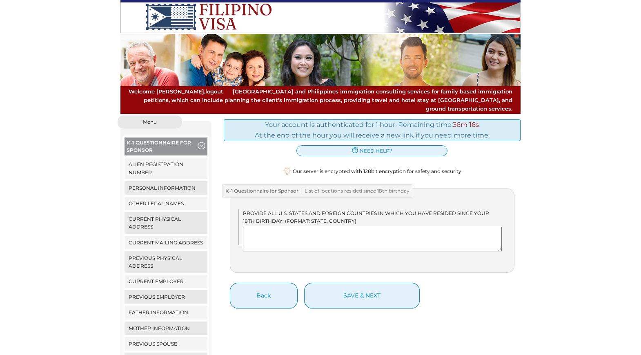
click at [289, 231] on textarea at bounding box center [372, 239] width 259 height 24
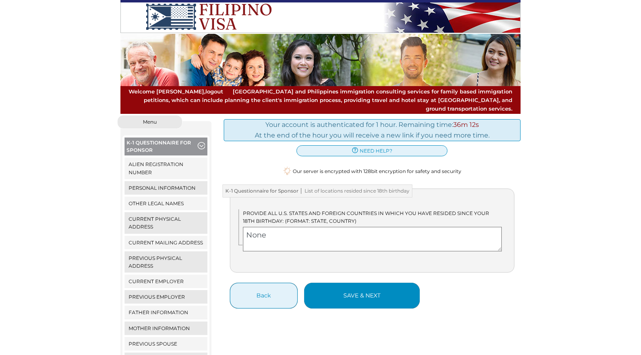
type textarea "None"
click at [362, 295] on button "save & next" at bounding box center [361, 296] width 115 height 26
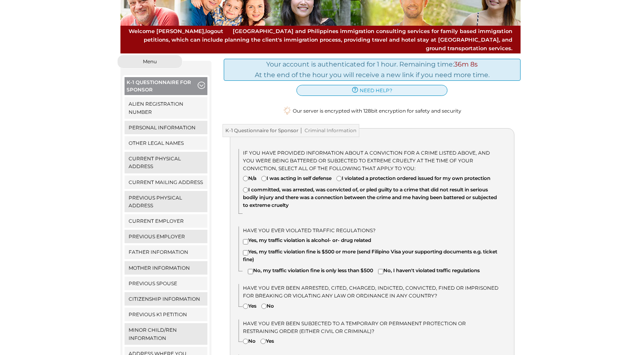
scroll to position [63, 0]
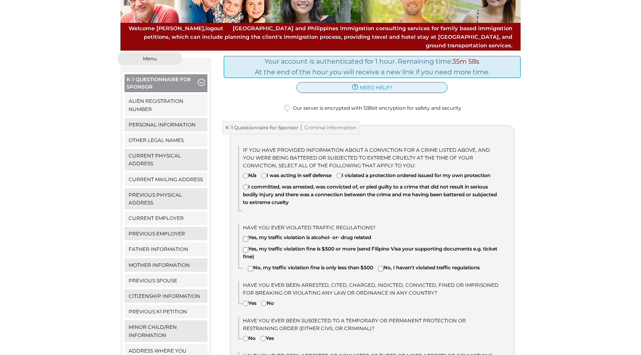
click at [245, 173] on input"] "N/a" at bounding box center [245, 175] width 5 height 5
radio input"] "true"
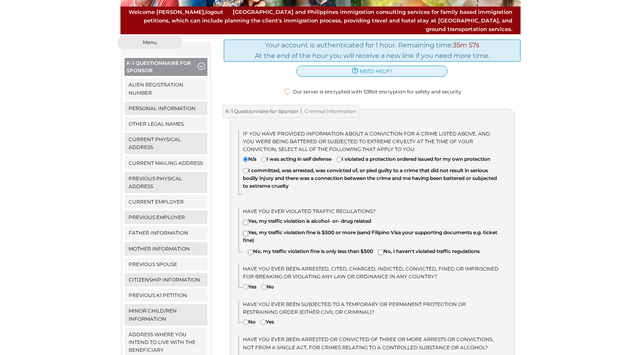
scroll to position [98, 0]
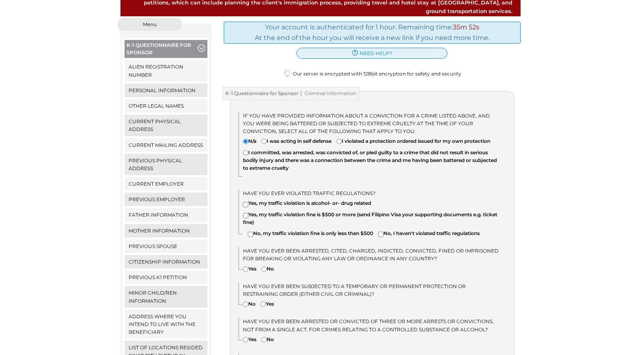
click at [250, 232] on input"] "No, my traffic violation fine is only less than $500" at bounding box center [250, 234] width 5 height 5
checkbox input"] "true"
click at [383, 233] on input"] "No, I haven't violated traffic regulations" at bounding box center [380, 234] width 5 height 5
checkbox input"] "true"
click at [249, 232] on input"] "No, my traffic violation fine is only less than $500" at bounding box center [250, 234] width 5 height 5
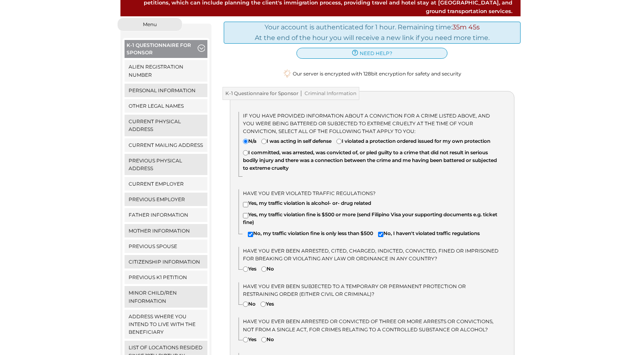
checkbox input"] "false"
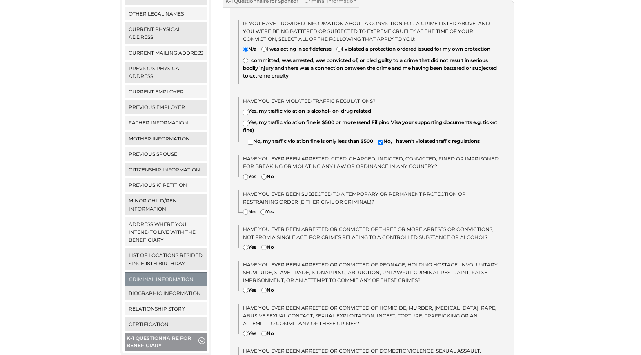
scroll to position [191, 0]
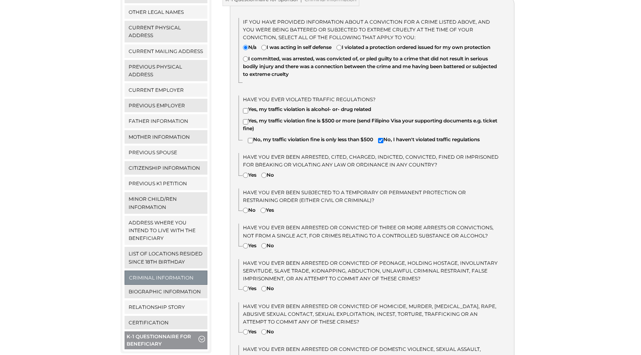
click at [265, 174] on input"] "No" at bounding box center [263, 175] width 5 height 5
radio input"] "true"
click at [244, 209] on input"] "No" at bounding box center [245, 210] width 5 height 5
radio input"] "true"
click at [244, 244] on input"] "Yes" at bounding box center [245, 245] width 5 height 5
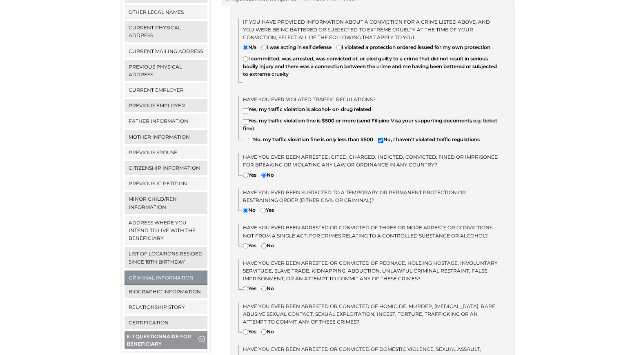
radio input"] "true"
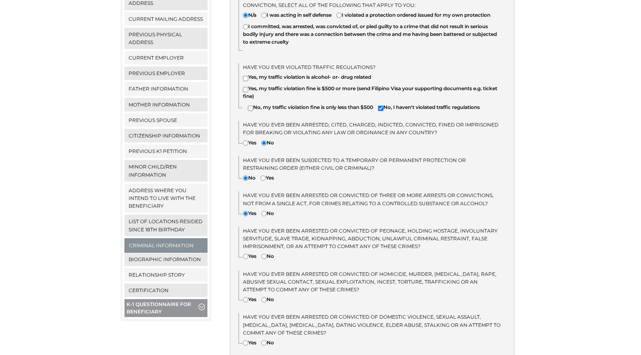
scroll to position [232, 0]
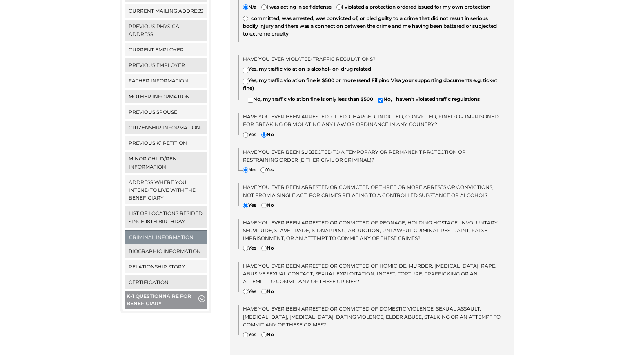
click at [246, 248] on input"] "Yes" at bounding box center [245, 248] width 5 height 5
radio input"] "true"
click at [246, 292] on input"] "Yes" at bounding box center [245, 291] width 5 height 5
radio input"] "true"
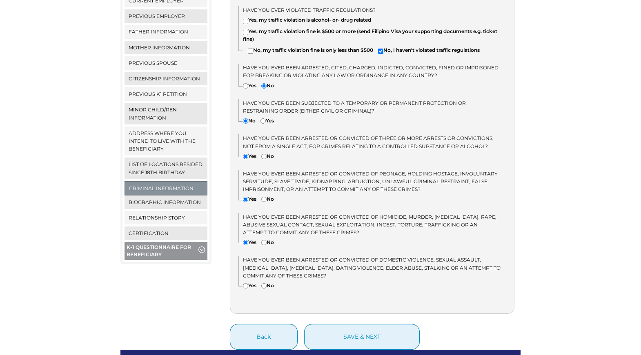
scroll to position [286, 0]
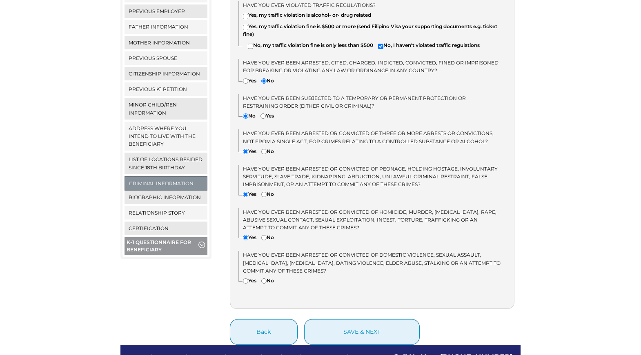
click at [245, 279] on input"] "Yes" at bounding box center [245, 280] width 5 height 5
radio input"] "true"
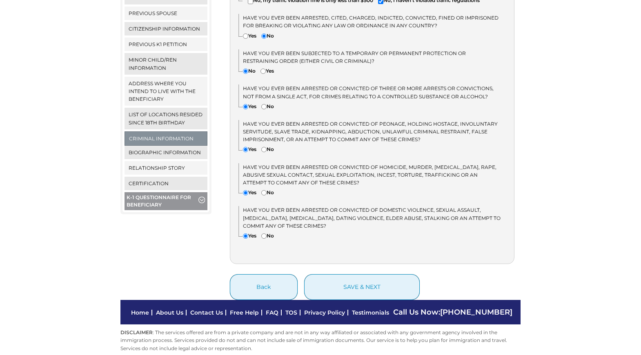
scroll to position [340, 0]
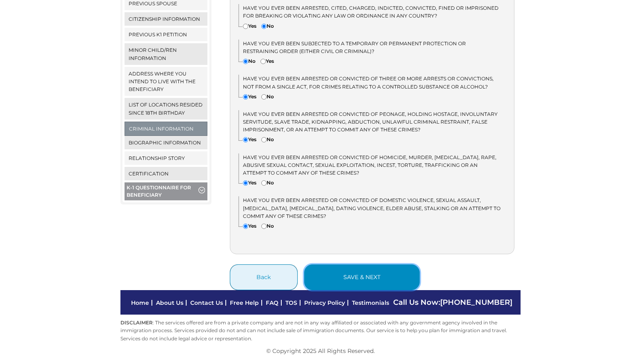
click at [381, 268] on button "save & next" at bounding box center [361, 277] width 115 height 26
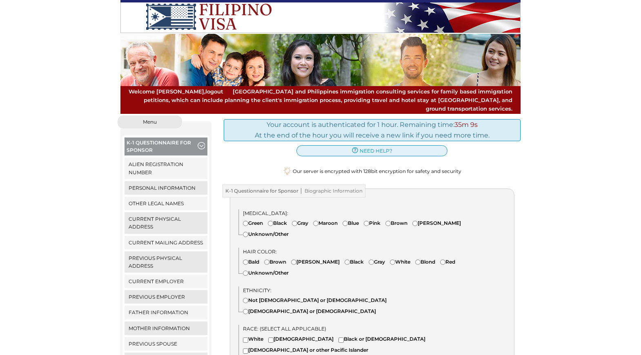
click at [417, 221] on input"] "[PERSON_NAME]" at bounding box center [414, 223] width 5 height 5
radio input"] "true"
click at [267, 259] on input"] "Brown" at bounding box center [266, 261] width 5 height 5
radio input"] "true"
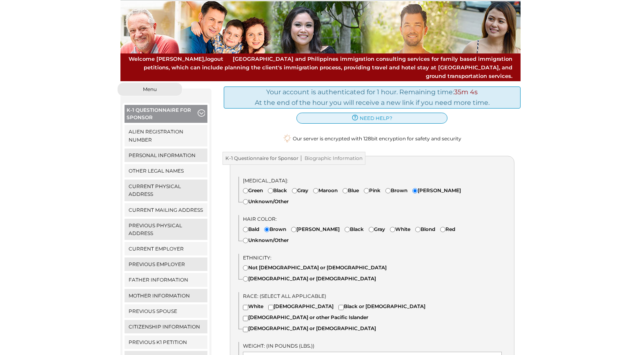
scroll to position [42, 0]
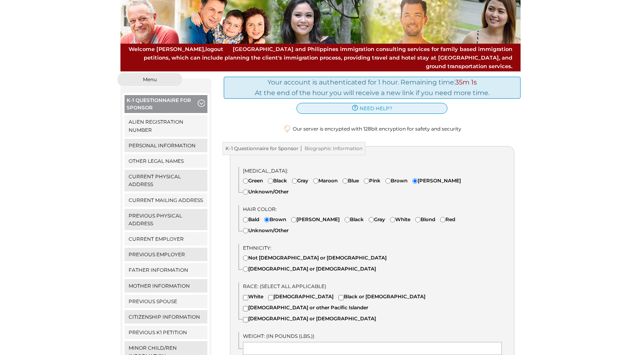
click at [245, 255] on input"] "Not Hispanic or Latino" at bounding box center [245, 257] width 5 height 5
radio input"] "true"
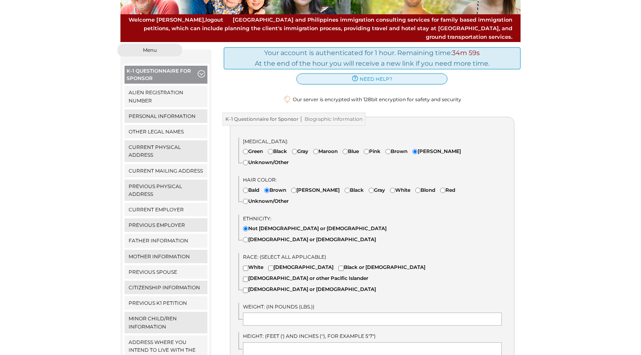
scroll to position [78, 0]
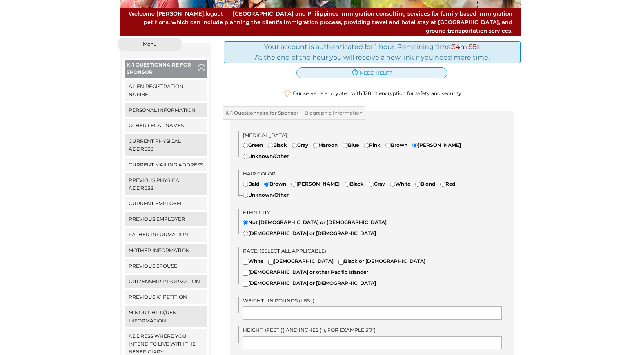
click at [244, 259] on input"] "White" at bounding box center [245, 261] width 5 height 5
checkbox input"] "true"
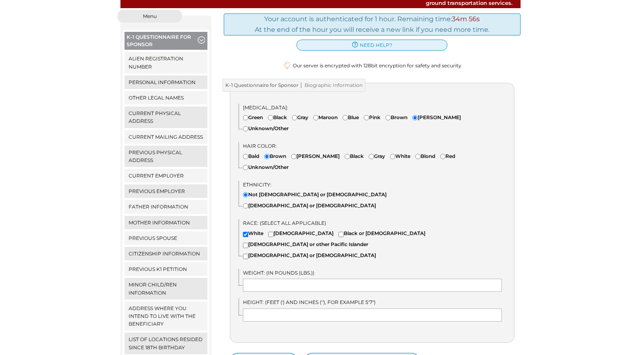
scroll to position [108, 0]
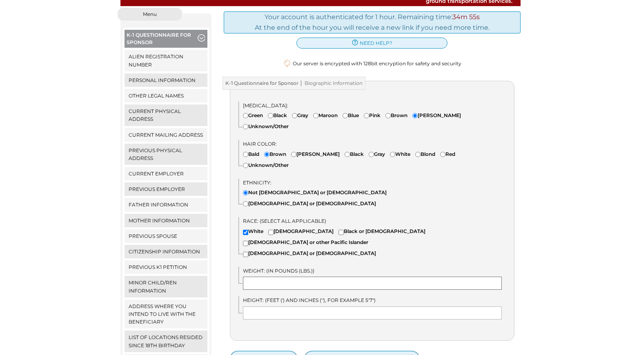
click at [307, 277] on input "text" at bounding box center [372, 283] width 259 height 13
type input "165"
click at [308, 306] on input "text" at bounding box center [372, 312] width 259 height 13
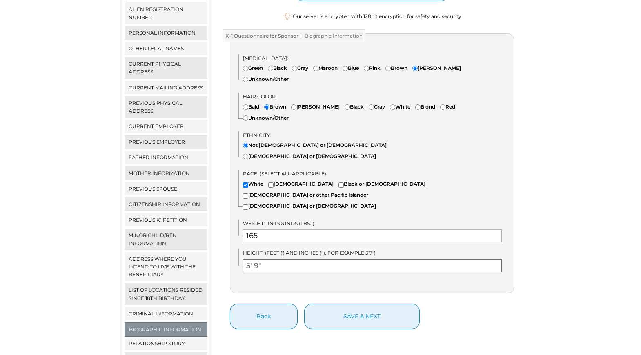
scroll to position [155, 0]
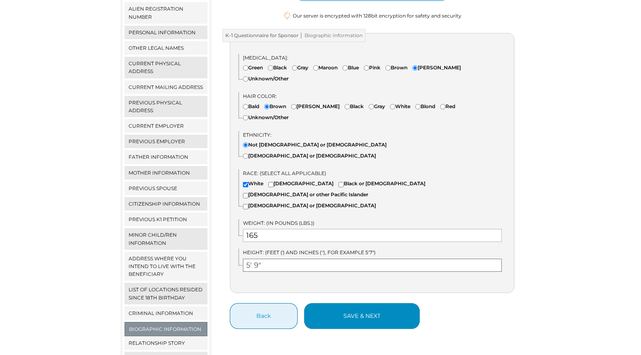
type input "5' 9""
click at [357, 303] on button "save & next" at bounding box center [361, 316] width 115 height 26
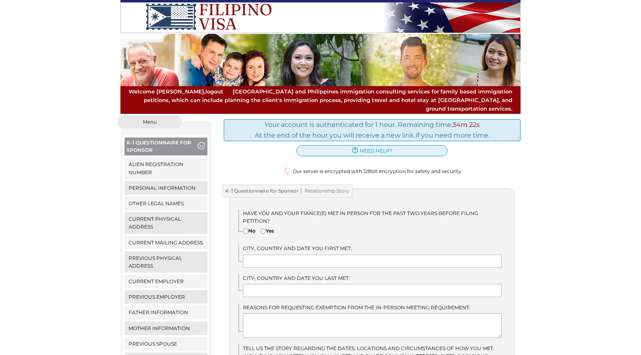
click at [264, 228] on input"] "Yes" at bounding box center [262, 230] width 5 height 5
radio input"] "true"
click at [264, 228] on input"] "Yes" at bounding box center [262, 230] width 5 height 5
click at [370, 256] on input "text" at bounding box center [372, 261] width 259 height 13
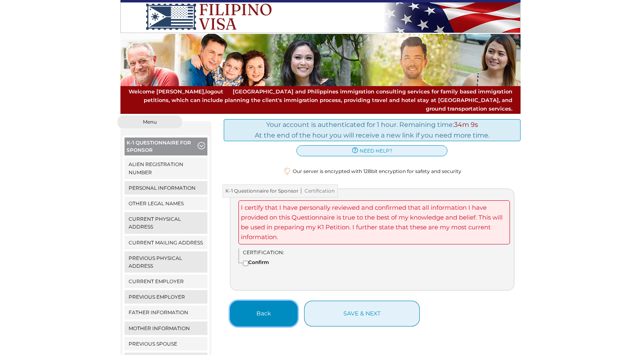
click at [267, 302] on button "Back" at bounding box center [264, 314] width 68 height 26
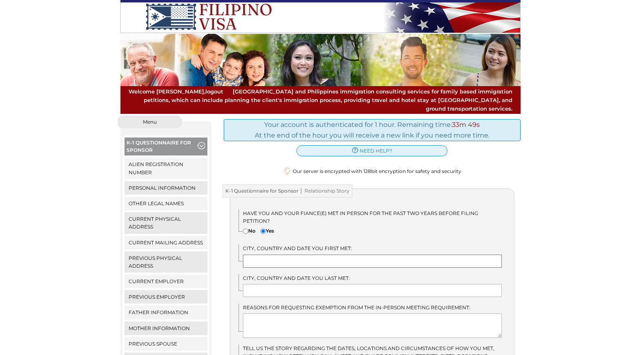
click at [353, 255] on input "text" at bounding box center [372, 261] width 259 height 13
type input "Manilla, Philippines"
click at [341, 284] on input "text" at bounding box center [372, 290] width 259 height 13
click at [310, 284] on input "text" at bounding box center [372, 290] width 259 height 13
click at [330, 255] on input "Manilla, Philippines" at bounding box center [372, 261] width 259 height 13
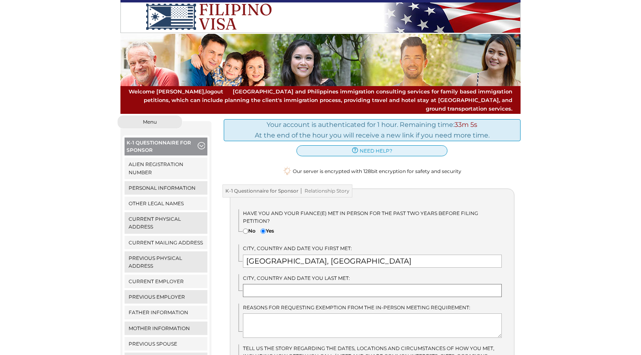
click at [302, 284] on input "text" at bounding box center [372, 290] width 259 height 13
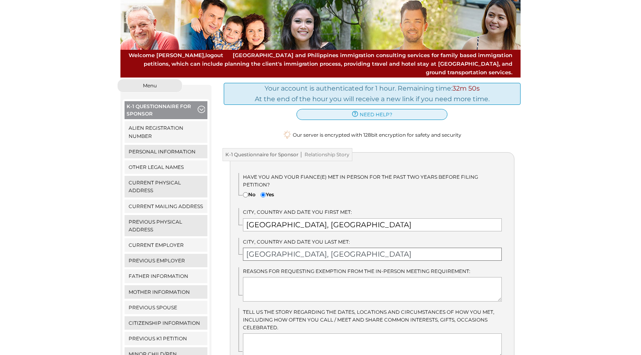
scroll to position [47, 0]
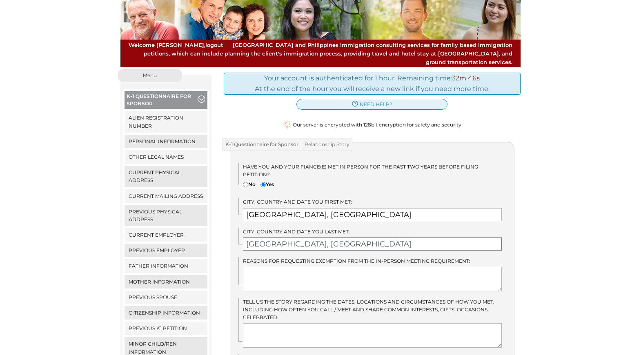
type input "Manilla, Philippines"
click at [259, 267] on textarea at bounding box center [372, 279] width 259 height 24
click at [251, 323] on textarea at bounding box center [372, 335] width 259 height 24
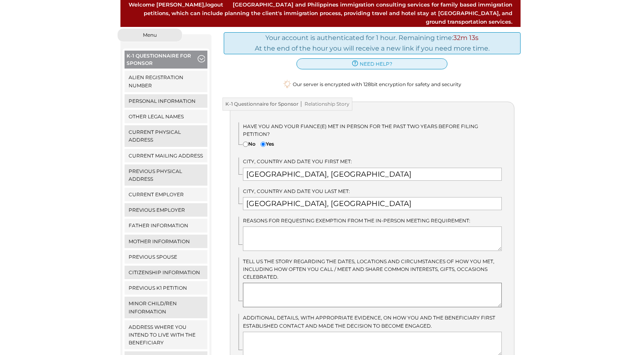
scroll to position [96, 0]
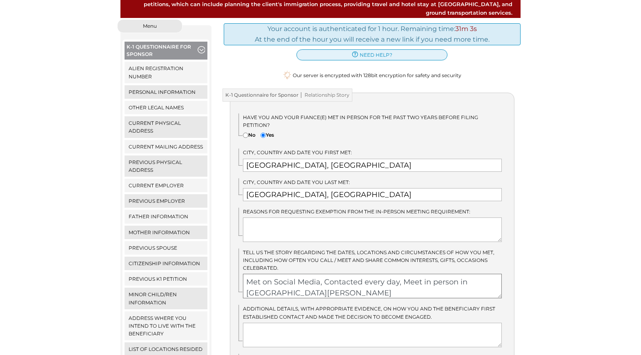
click at [275, 284] on textarea "Met on Social Media, Contacted every day, Meet in person in Manilla, Philippenes" at bounding box center [372, 286] width 259 height 24
click at [276, 287] on textarea "Met on Social Media, Contacted every day, Meet in person in Manilla, Philippenes" at bounding box center [372, 286] width 259 height 24
click at [292, 286] on textarea "Met on Social Media, Contacted every day, Meet in person in Manilla, Philippines" at bounding box center [372, 286] width 259 height 24
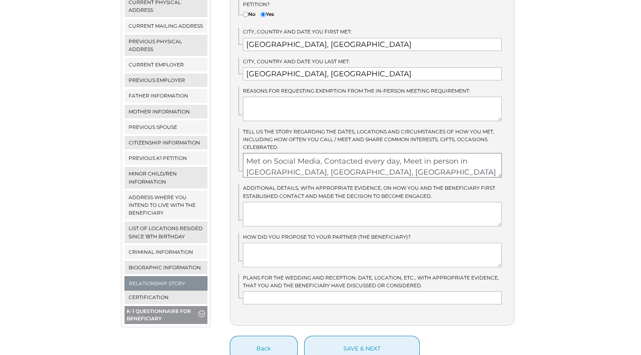
scroll to position [218, 0]
type textarea "Met on Social Media, Contacted every day, Meet in person in Manilla, Philippine…"
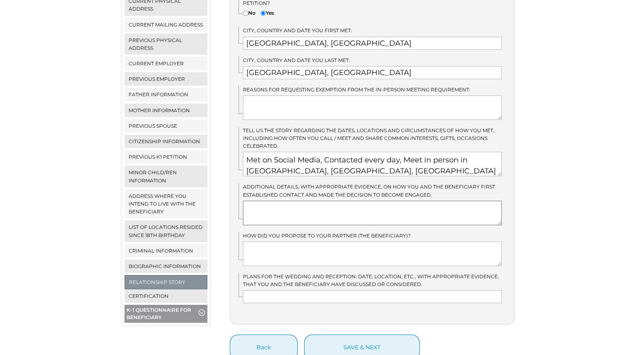
click at [260, 204] on textarea at bounding box center [372, 213] width 259 height 24
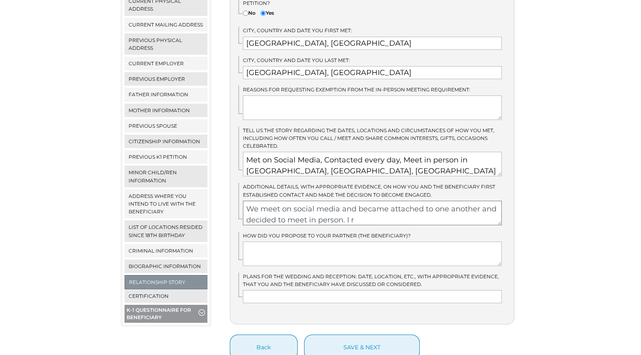
scroll to position [11, 0]
click at [359, 202] on textarea "We meet on social media and became attached to one another and decided to meet …" at bounding box center [372, 213] width 259 height 24
click at [246, 213] on textarea "We meet on social media and became attached to one another and decided to meet …" at bounding box center [372, 213] width 259 height 24
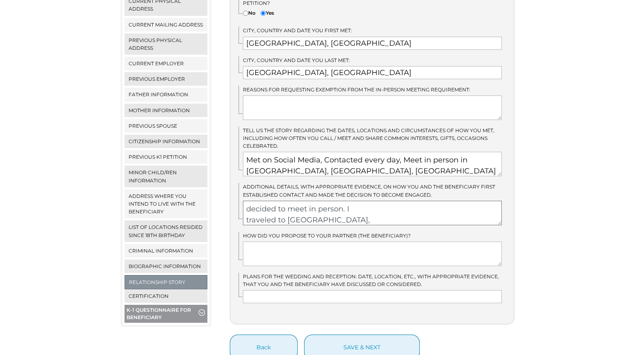
click at [243, 212] on textarea "We meet on social media and became attached to one another and decided to meet …" at bounding box center [372, 213] width 259 height 24
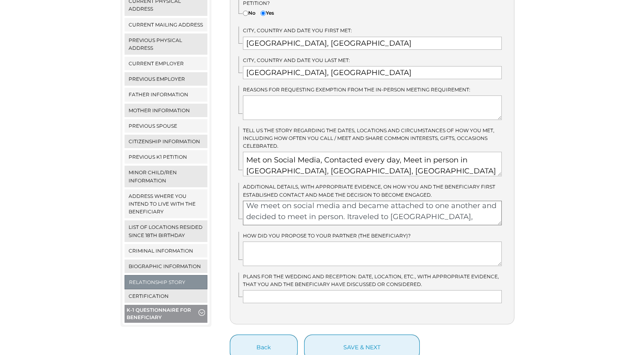
scroll to position [3, 0]
click at [424, 209] on textarea "We meet on social media and became attached to one another and decided to meet …" at bounding box center [372, 213] width 259 height 24
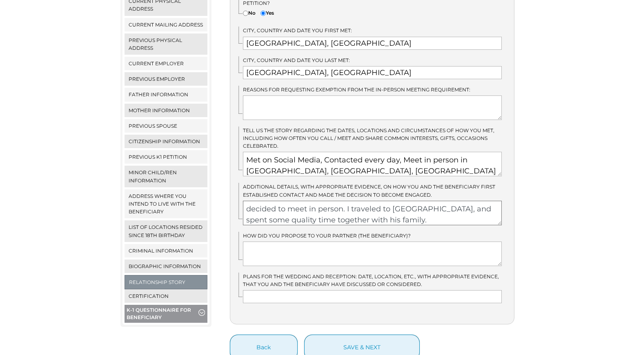
type textarea "We meet on social media and became attached to one another and decided to meet …"
click at [266, 244] on textarea at bounding box center [372, 254] width 259 height 24
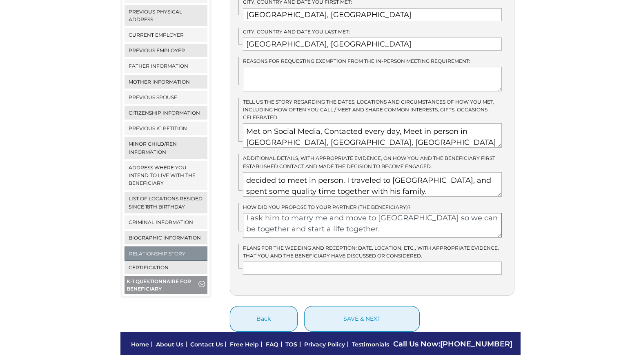
scroll to position [246, 0]
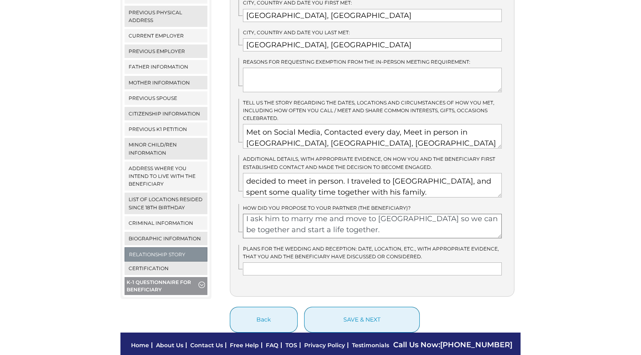
type textarea "I ask him to marry me and move to the United States so we can be together and s…"
click at [263, 263] on input "text" at bounding box center [372, 268] width 259 height 13
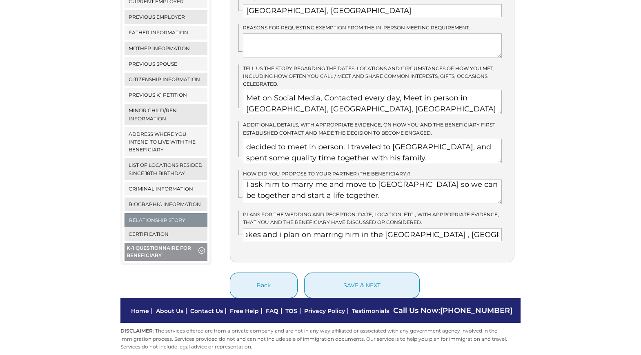
scroll to position [0, 0]
click at [412, 228] on input "The official plans are not made yet, because i do not know how long this prices…" at bounding box center [372, 234] width 259 height 13
click at [468, 229] on input "The official plans are not made yet, because I do not know how long this prices…" at bounding box center [372, 234] width 259 height 13
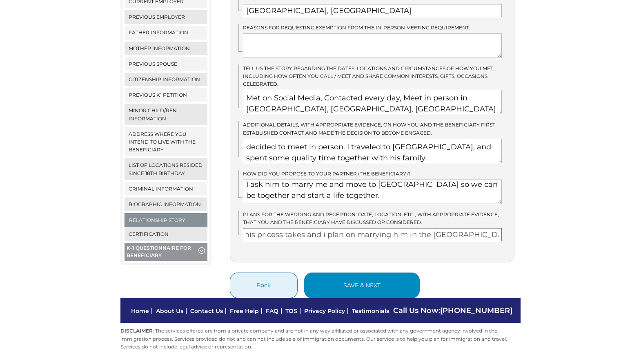
type input "The official plans are not made yet, because I do not know how long this prices…"
click at [393, 273] on button "save & next" at bounding box center [361, 286] width 115 height 26
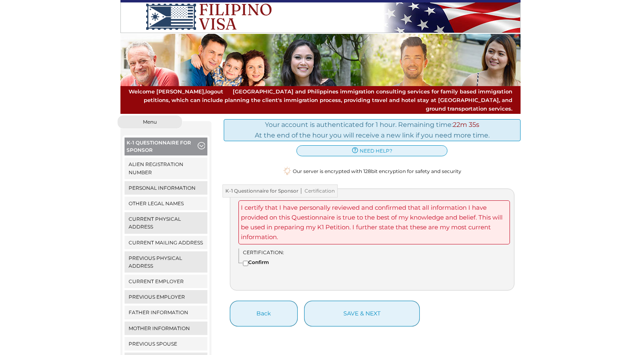
click at [244, 261] on input"] "Confirm" at bounding box center [245, 263] width 5 height 5
checkbox input"] "true"
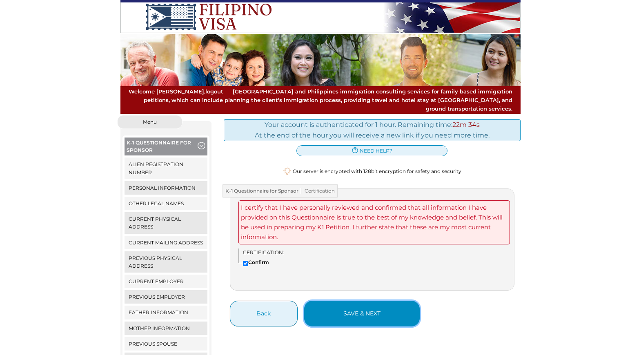
click at [364, 304] on button "save & next" at bounding box center [361, 314] width 115 height 26
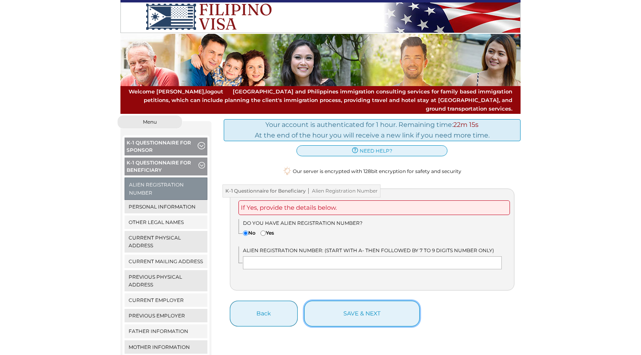
click at [364, 304] on button "save & next" at bounding box center [361, 314] width 115 height 26
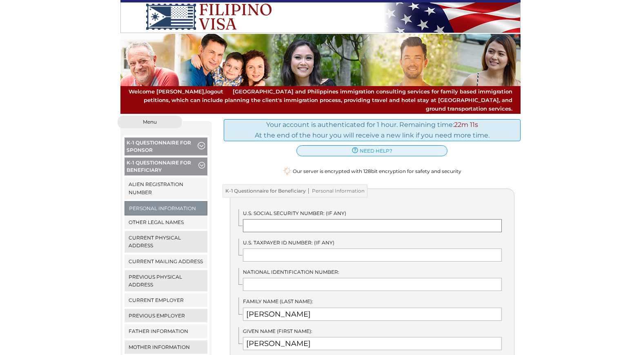
click at [321, 220] on input "text" at bounding box center [372, 225] width 259 height 13
click at [310, 278] on input "text" at bounding box center [372, 284] width 259 height 13
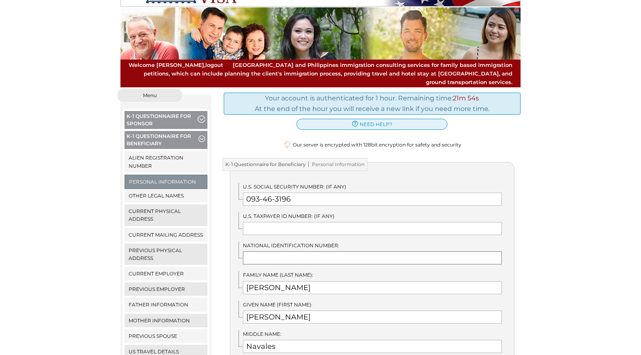
scroll to position [26, 0]
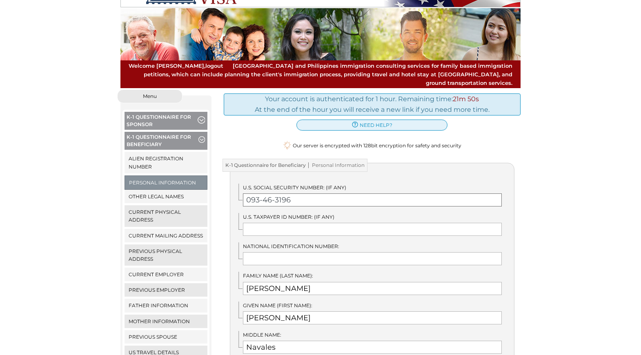
click at [301, 193] on input "093-46-3196" at bounding box center [372, 199] width 259 height 13
type input "0"
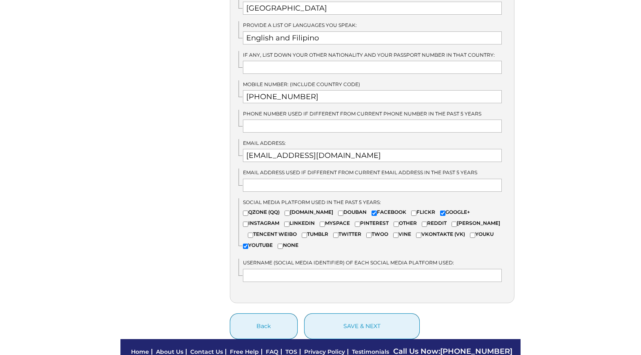
scroll to position [578, 0]
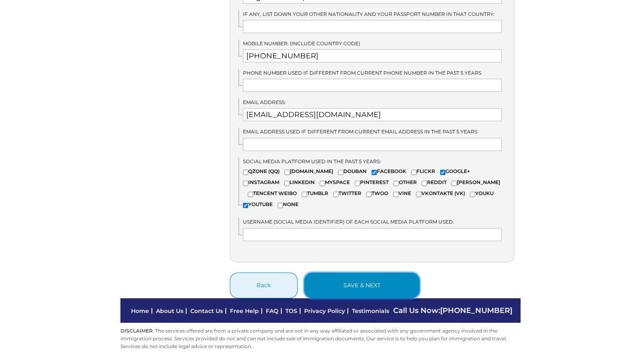
click at [365, 275] on button "save & next" at bounding box center [361, 286] width 115 height 26
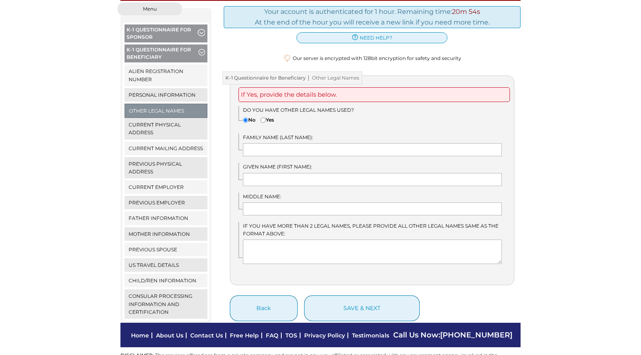
scroll to position [114, 0]
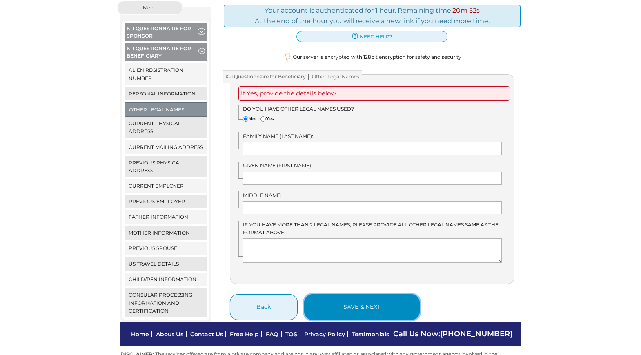
click at [360, 300] on button "save & next" at bounding box center [361, 307] width 115 height 26
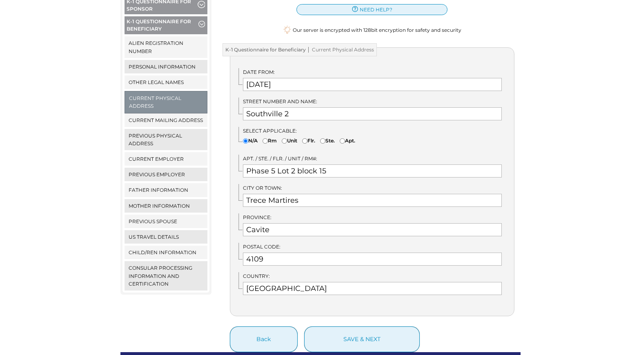
scroll to position [142, 0]
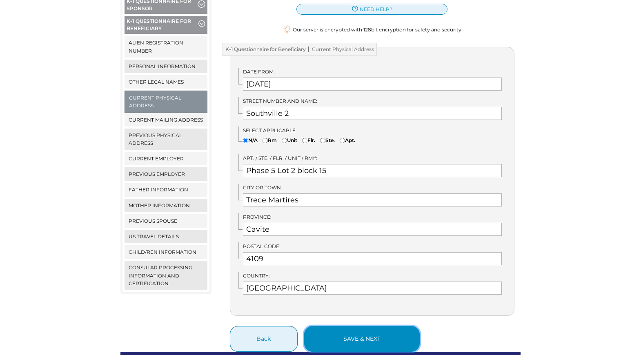
click at [358, 335] on button "save & next" at bounding box center [361, 339] width 115 height 26
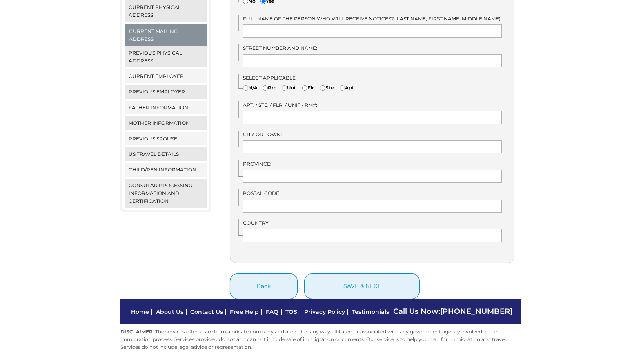
scroll to position [233, 0]
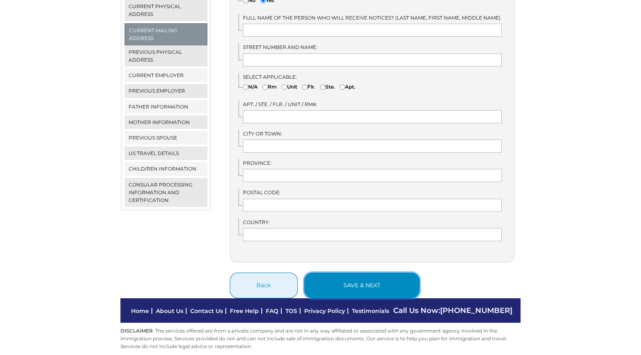
click at [361, 274] on button "save & next" at bounding box center [361, 286] width 115 height 26
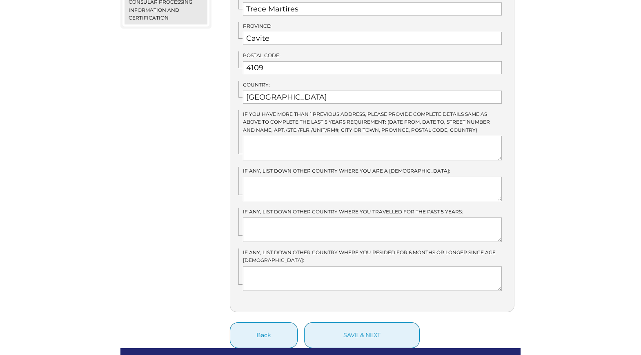
scroll to position [416, 0]
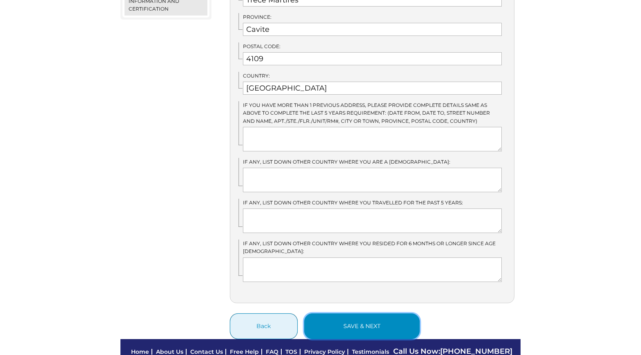
click at [358, 313] on button "save & next" at bounding box center [361, 326] width 115 height 26
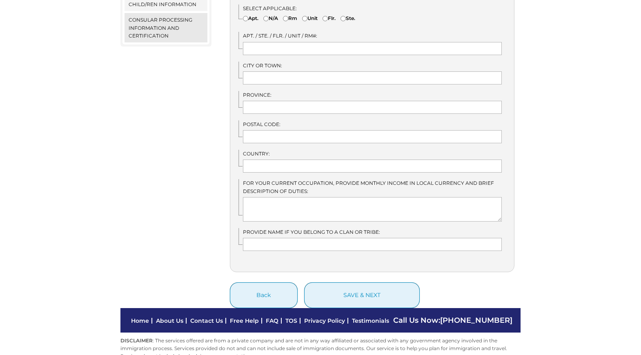
scroll to position [394, 0]
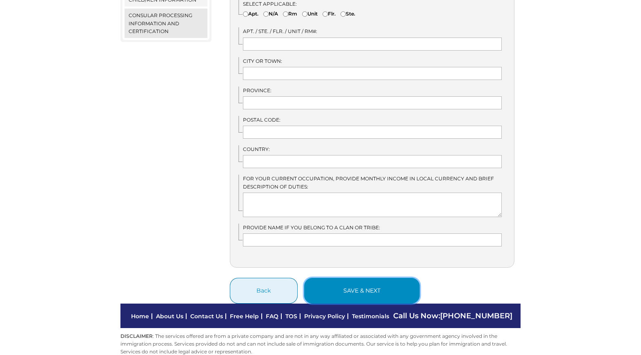
click at [363, 282] on button "save & next" at bounding box center [361, 291] width 115 height 26
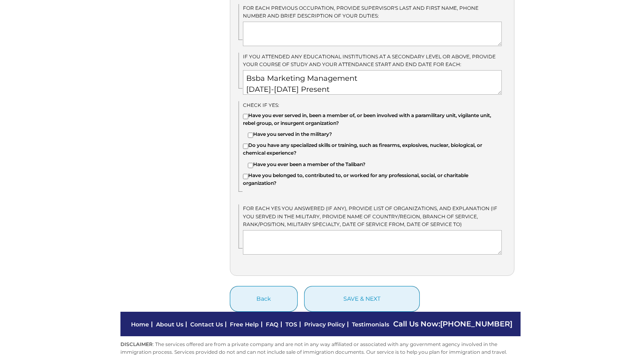
scroll to position [676, 0]
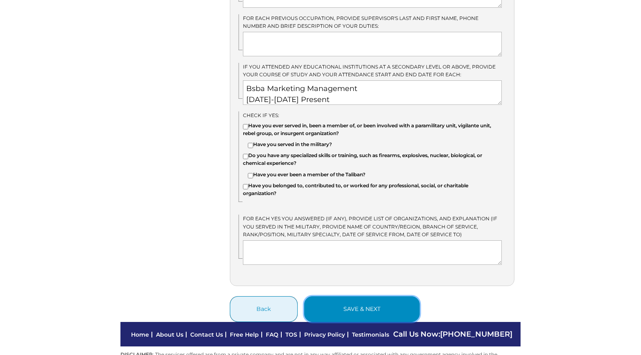
click at [367, 298] on button "save & next" at bounding box center [361, 309] width 115 height 26
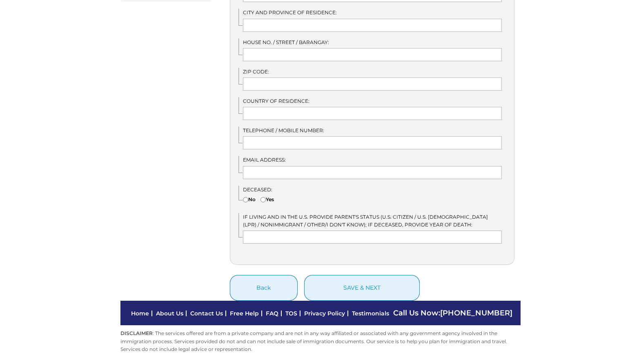
scroll to position [434, 0]
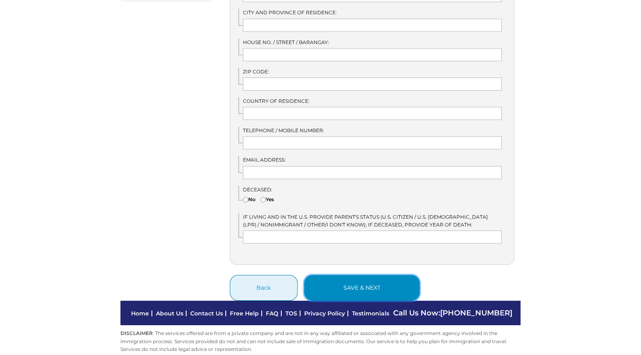
click at [366, 278] on button "save & next" at bounding box center [361, 288] width 115 height 26
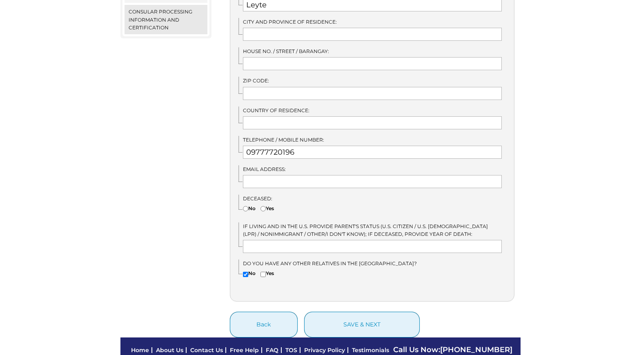
scroll to position [398, 0]
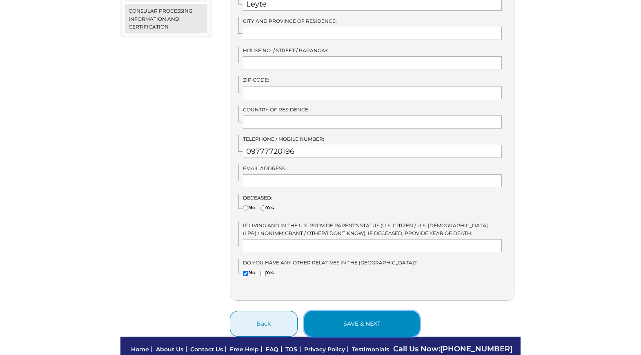
click at [358, 317] on button "save & next" at bounding box center [361, 324] width 115 height 26
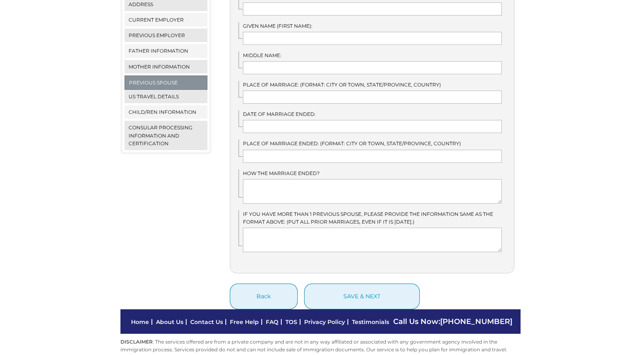
scroll to position [293, 0]
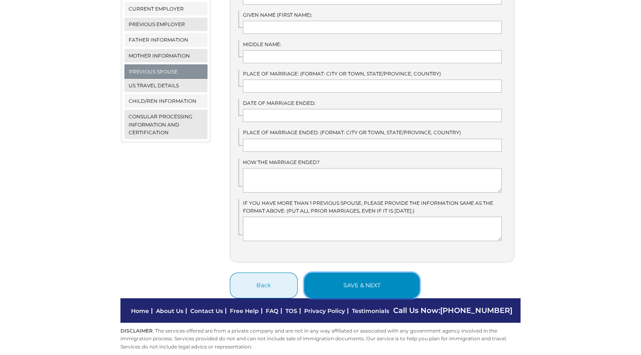
click at [363, 273] on button "save & next" at bounding box center [361, 286] width 115 height 26
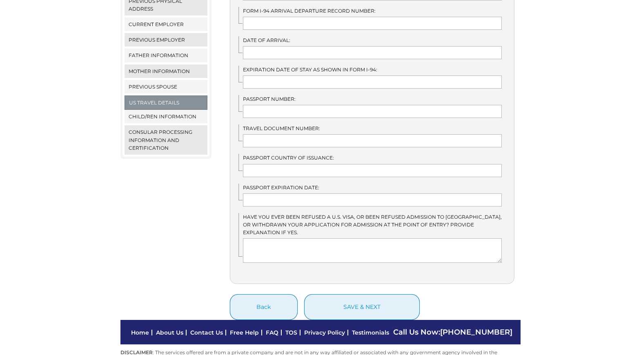
scroll to position [299, 0]
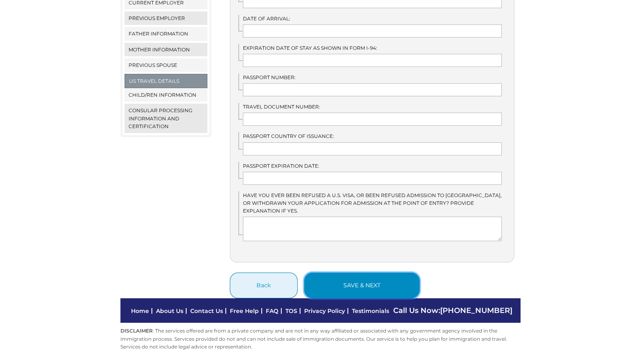
click at [362, 275] on button "save & next" at bounding box center [361, 286] width 115 height 26
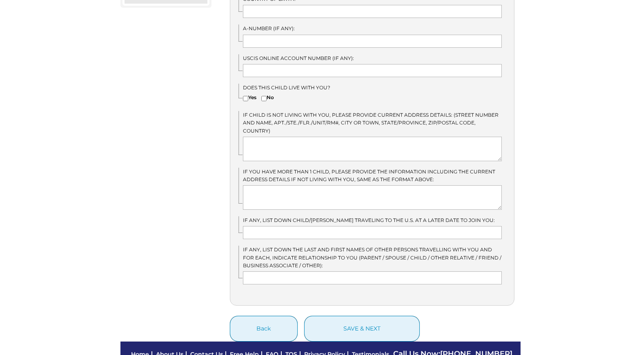
scroll to position [463, 0]
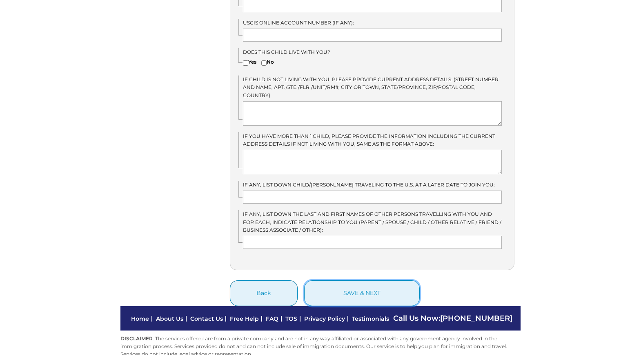
click at [362, 280] on button "save & next" at bounding box center [361, 293] width 115 height 26
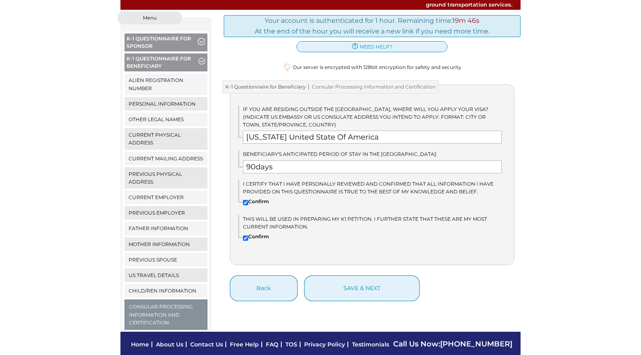
scroll to position [137, 0]
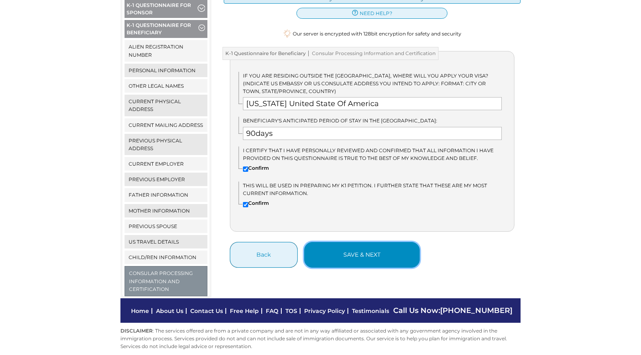
click at [366, 243] on button "save & next" at bounding box center [361, 255] width 115 height 26
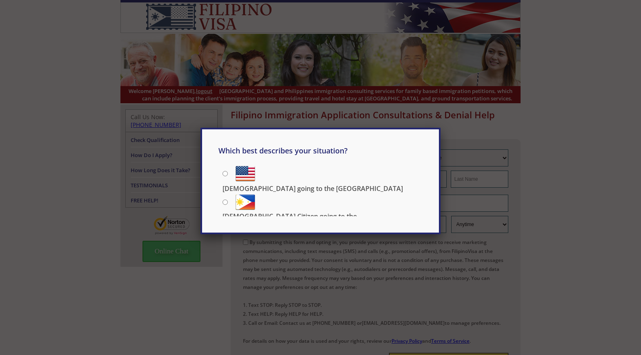
click at [225, 174] on input "[DEMOGRAPHIC_DATA] going to the [GEOGRAPHIC_DATA]" at bounding box center [224, 173] width 5 height 5
radio input "true"
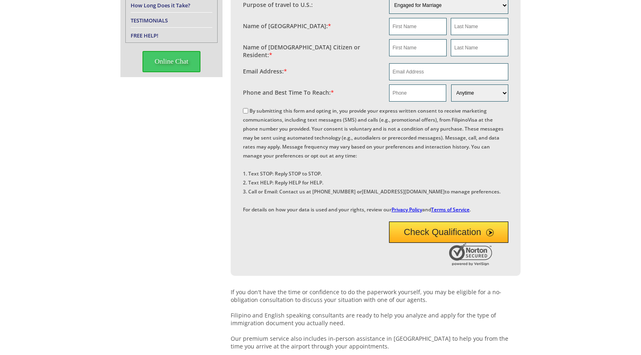
scroll to position [133, 0]
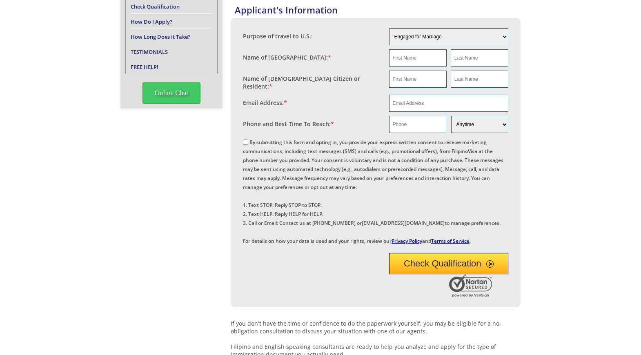
click at [443, 274] on button "Check Qualification" at bounding box center [449, 263] width 120 height 21
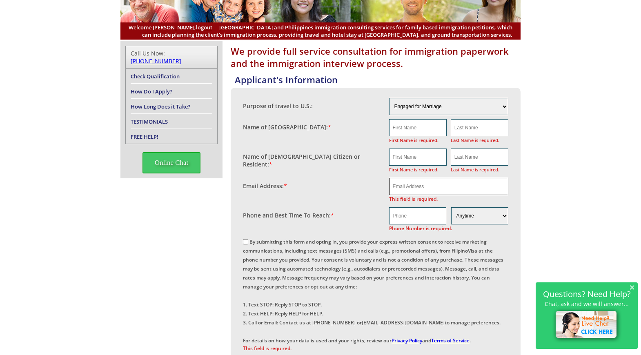
scroll to position [0, 0]
